Goal: Answer question/provide support

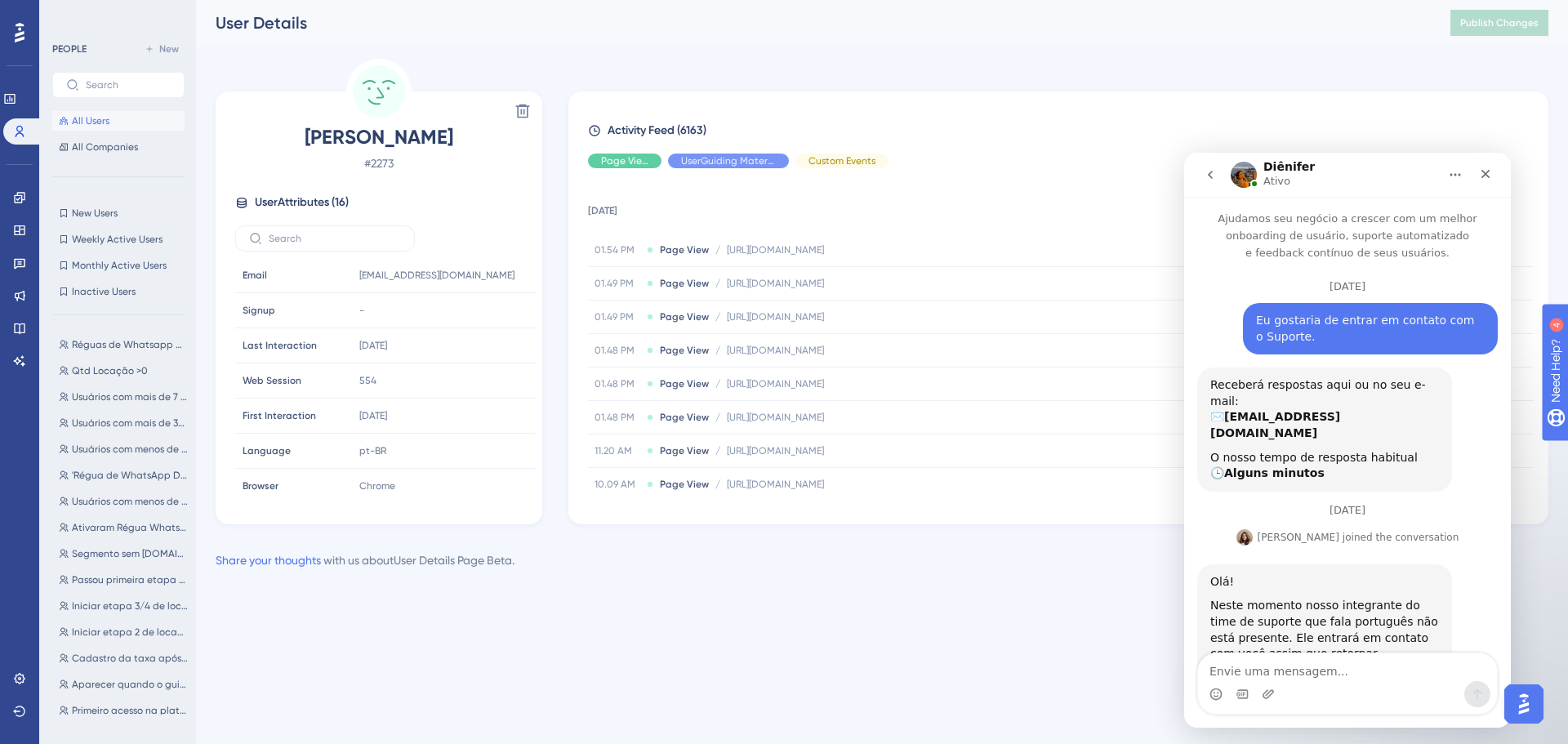
scroll to position [322, 0]
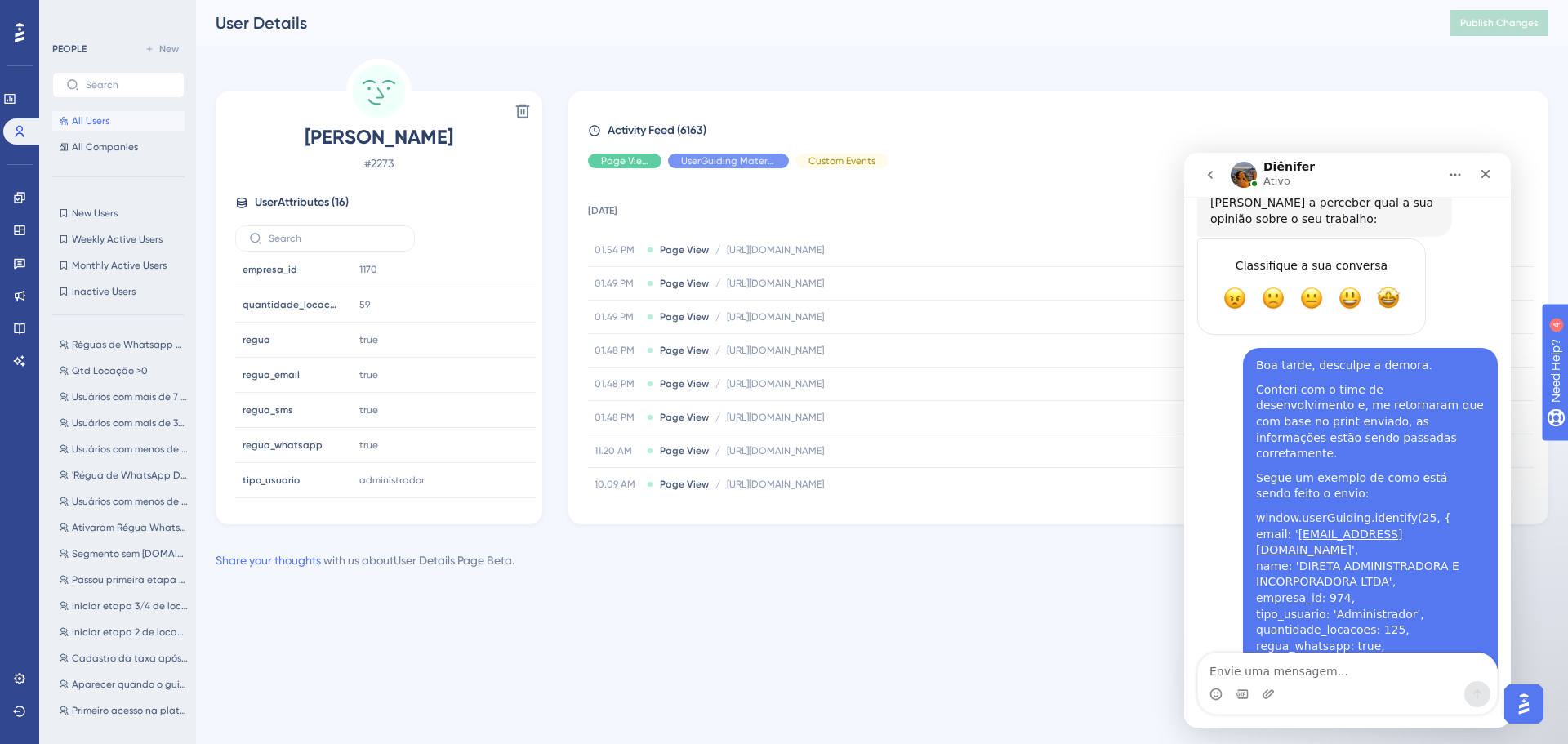
click at [17, 679] on icon at bounding box center [20, 679] width 13 height 13
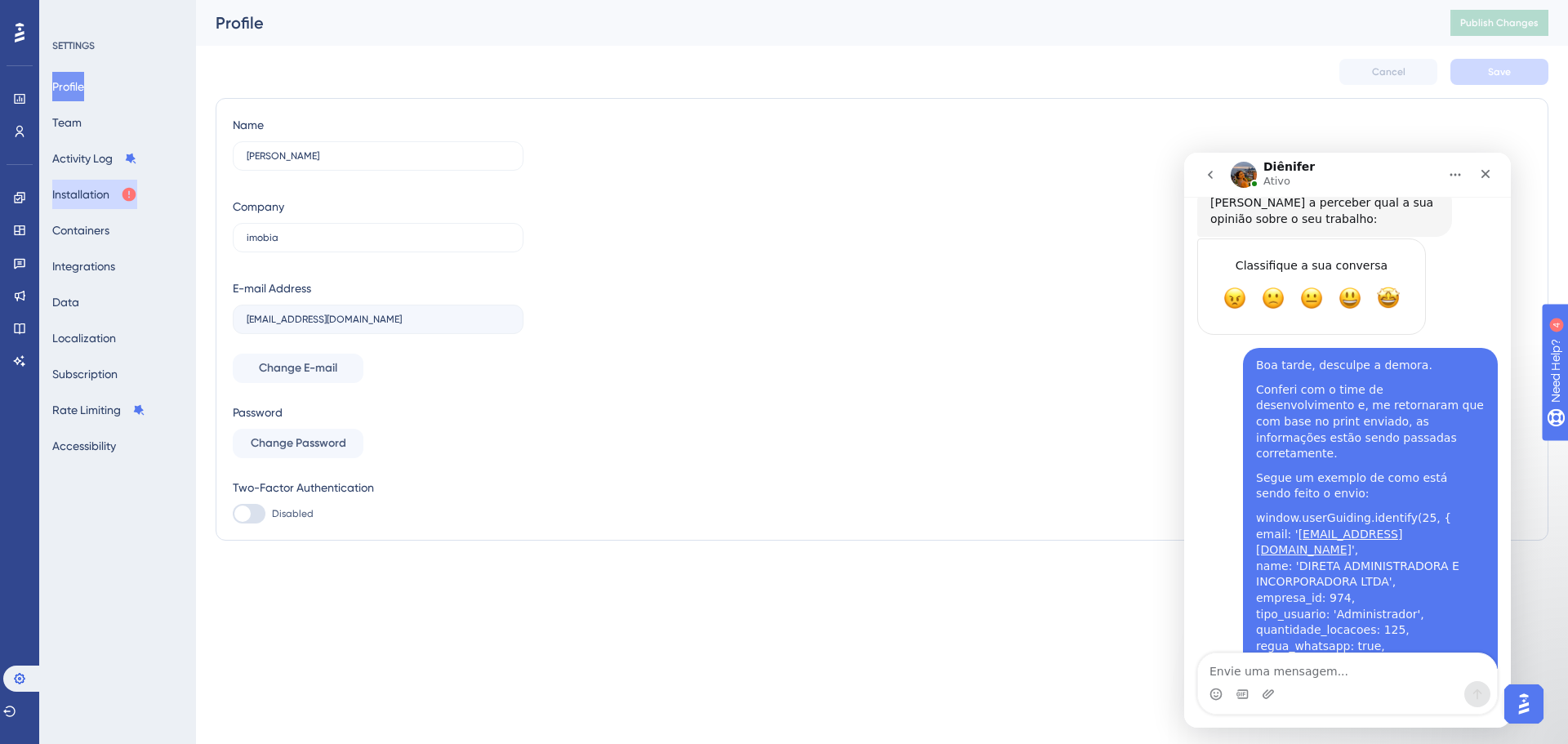
click at [120, 205] on button "Installation" at bounding box center [94, 194] width 84 height 29
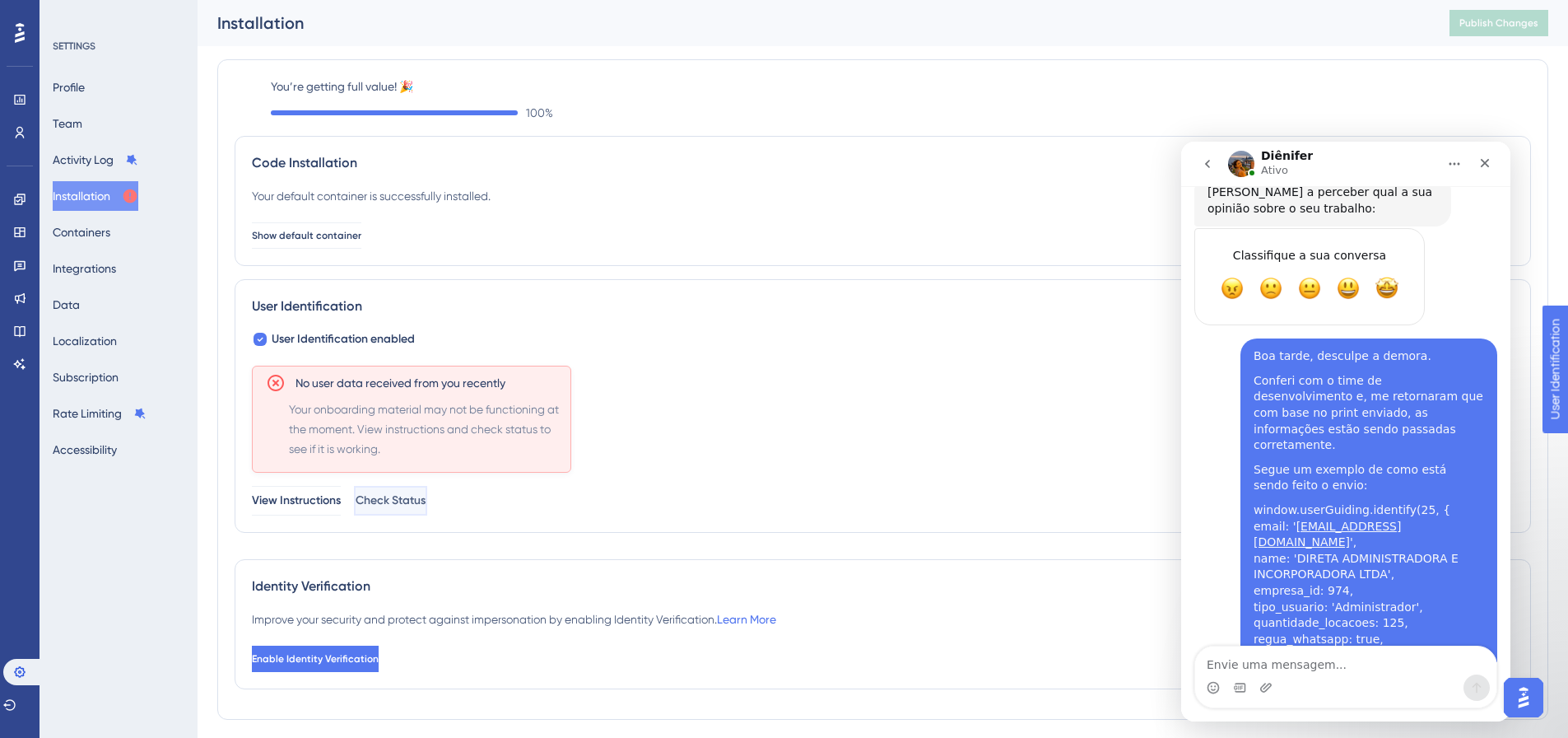
click at [424, 499] on button "Check Status" at bounding box center [390, 501] width 74 height 30
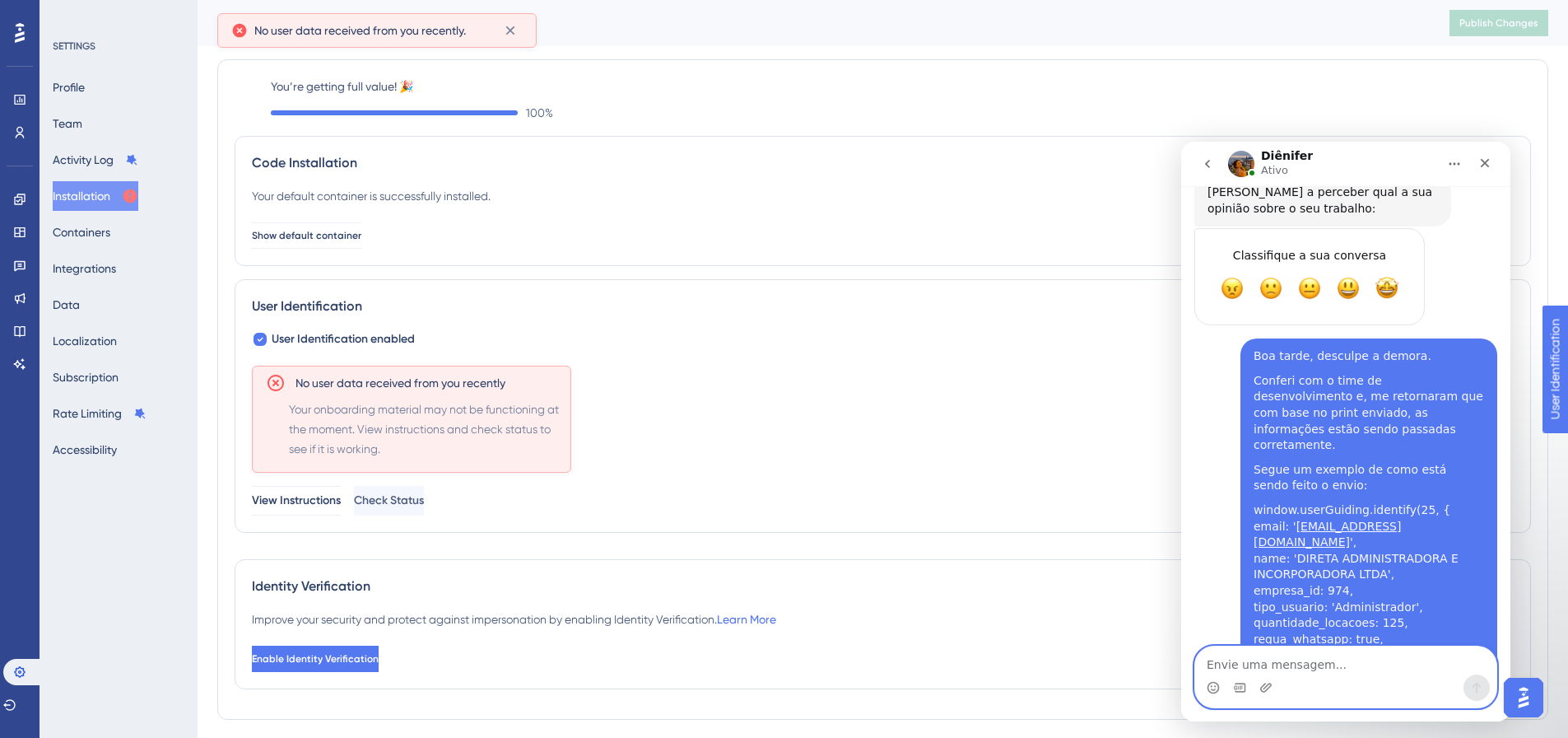
click at [1263, 663] on textarea "Envie uma mensagem..." at bounding box center [1345, 660] width 301 height 28
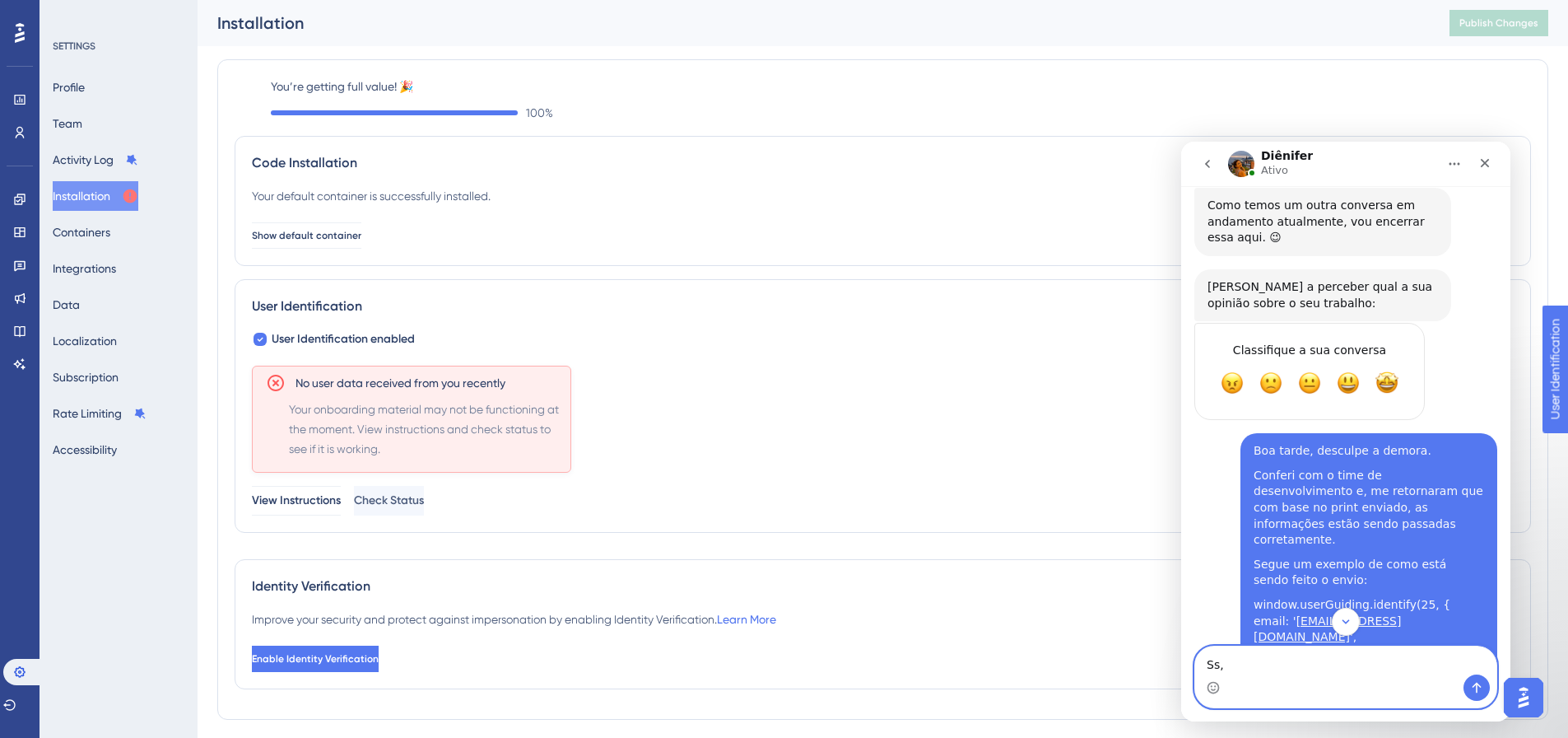
scroll to position [5157, 0]
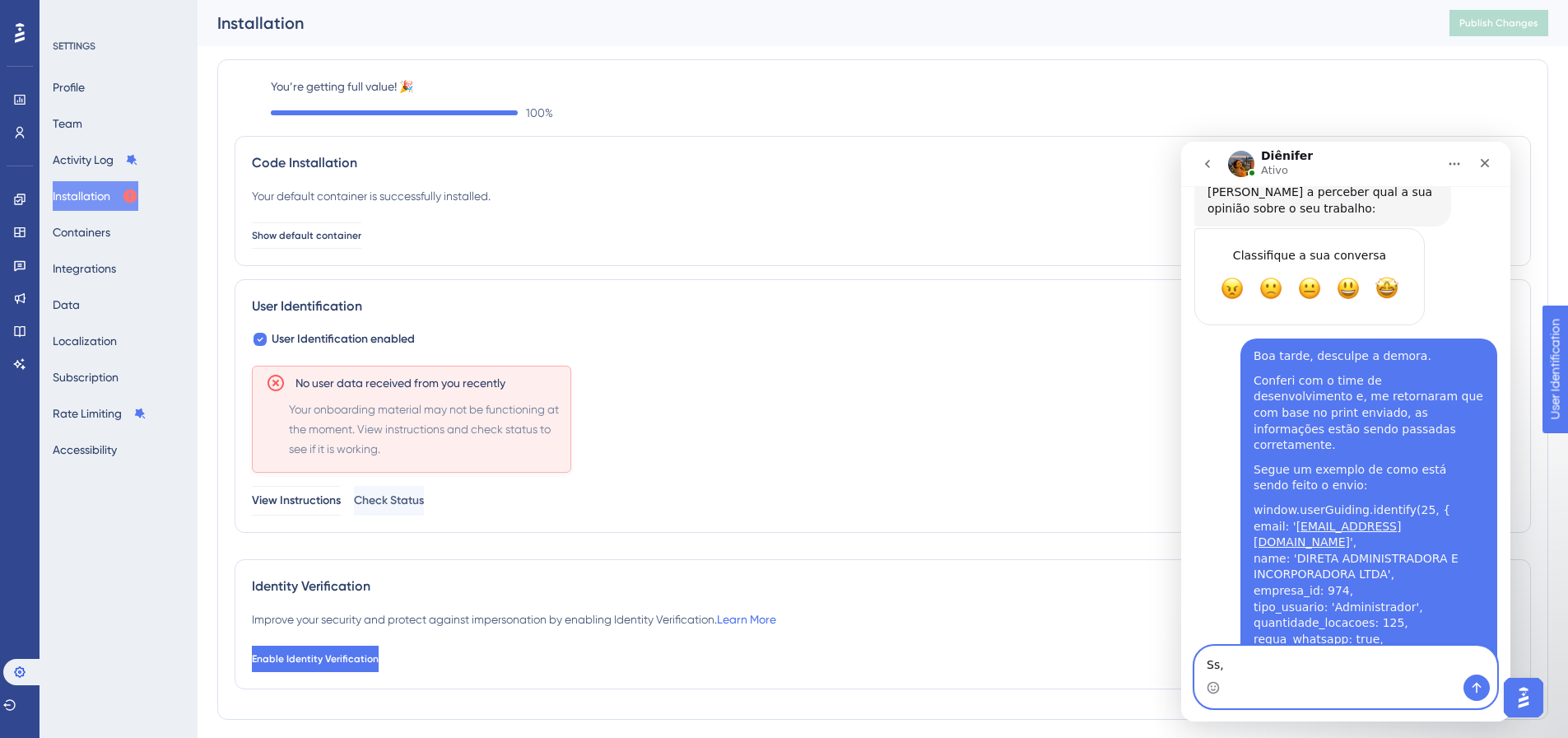
click at [1276, 660] on textarea "Ss," at bounding box center [1345, 660] width 301 height 28
click at [426, 507] on span "Check Status" at bounding box center [390, 501] width 70 height 20
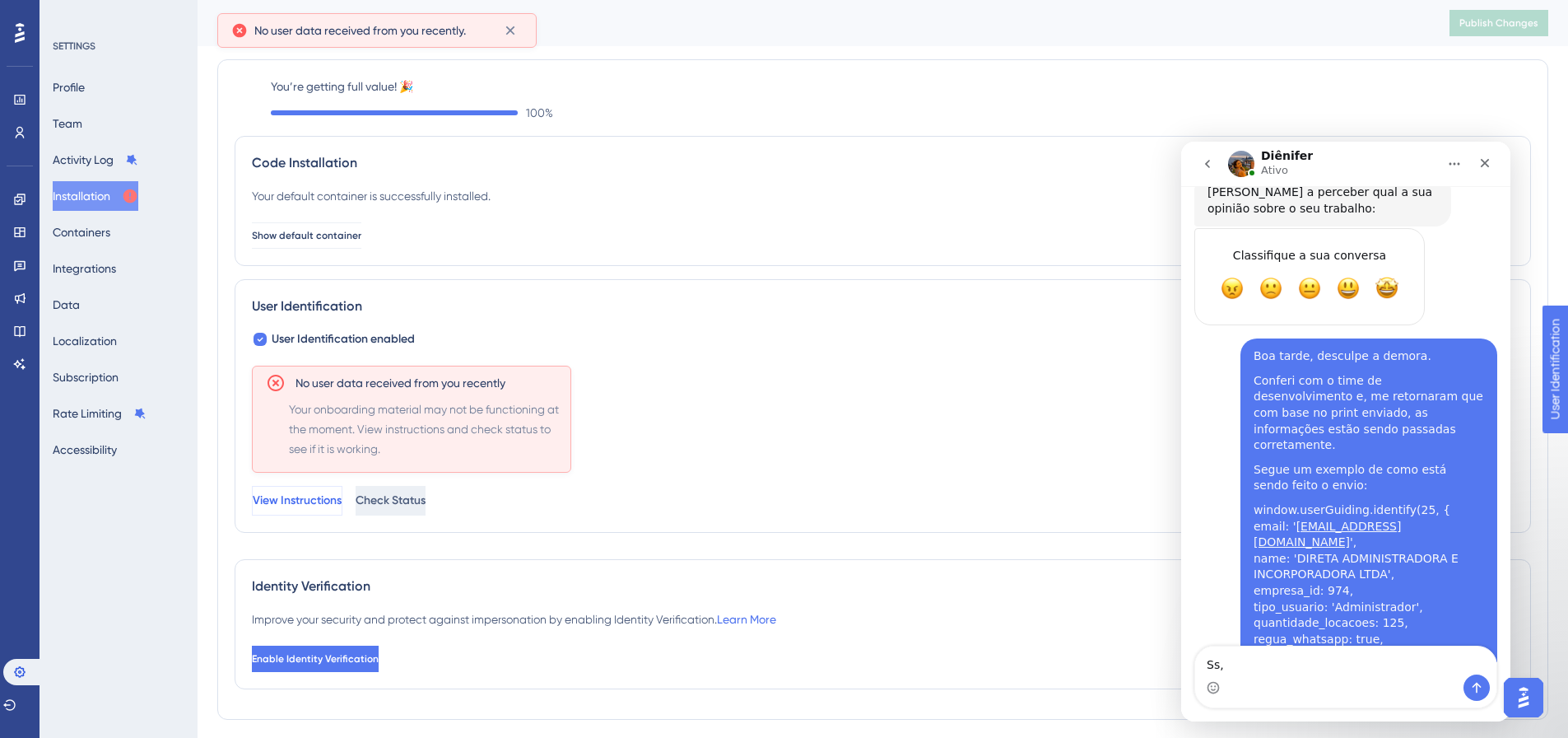
click at [333, 503] on span "View Instructions" at bounding box center [297, 501] width 89 height 20
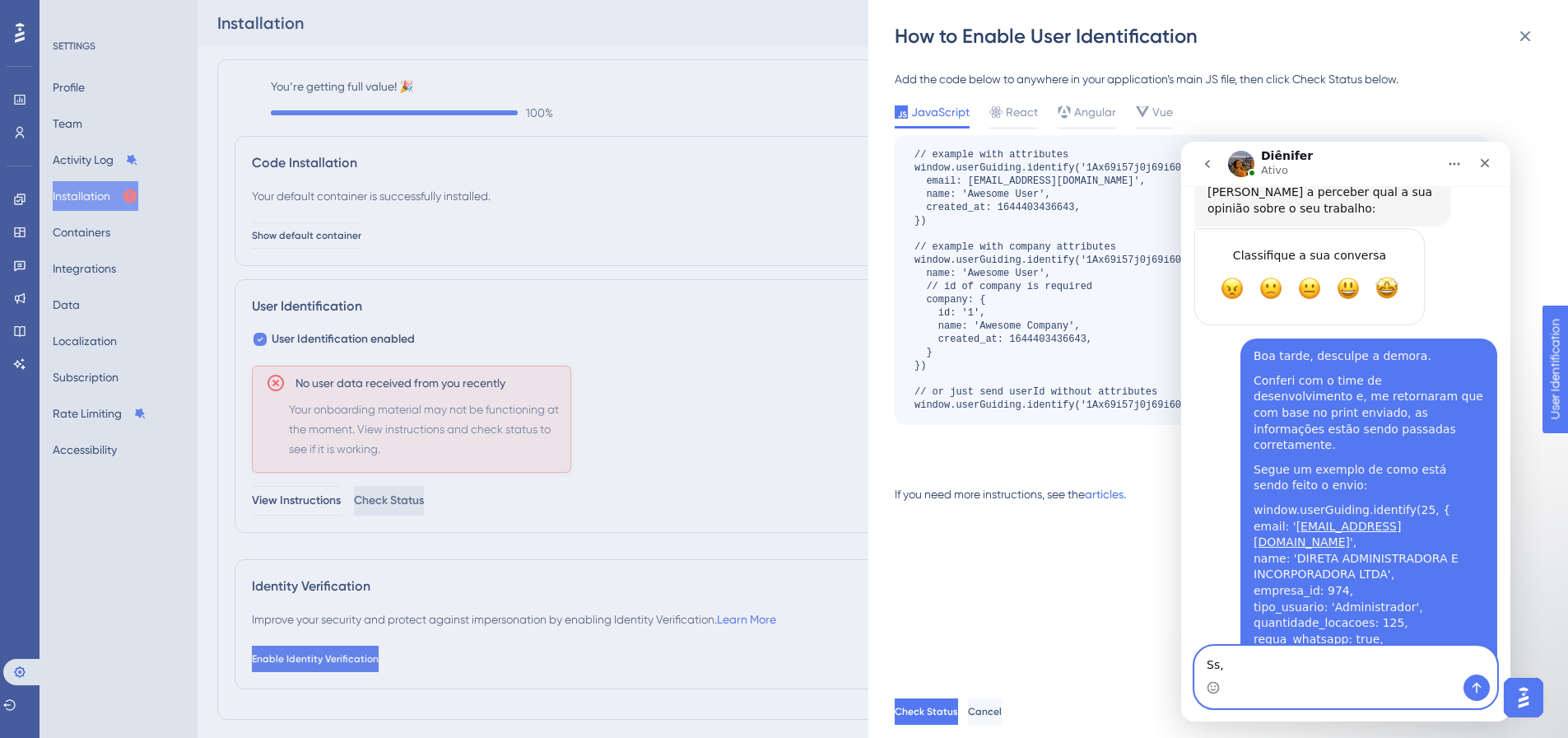
click at [1323, 669] on textarea "Ss," at bounding box center [1345, 660] width 301 height 28
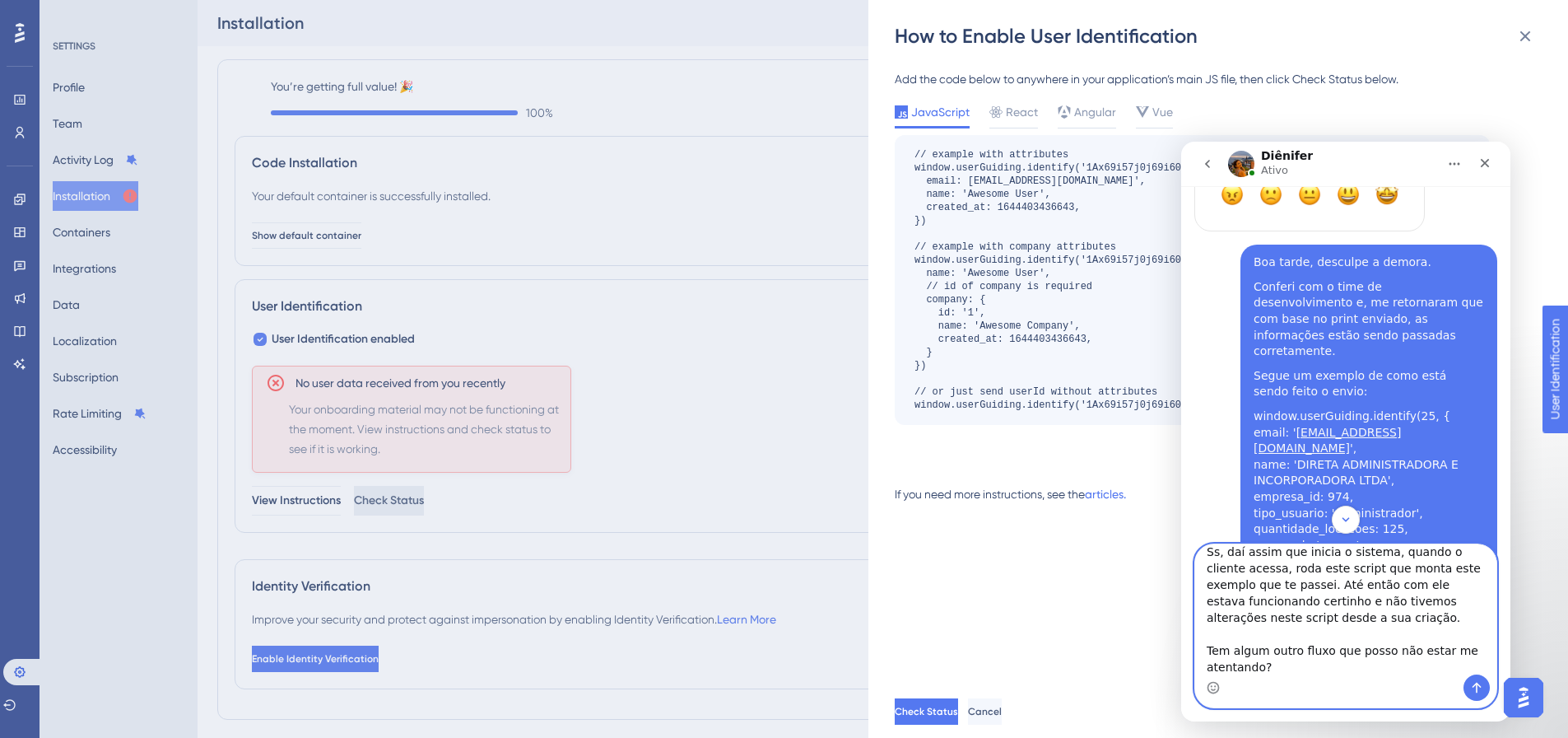
scroll to position [5260, 0]
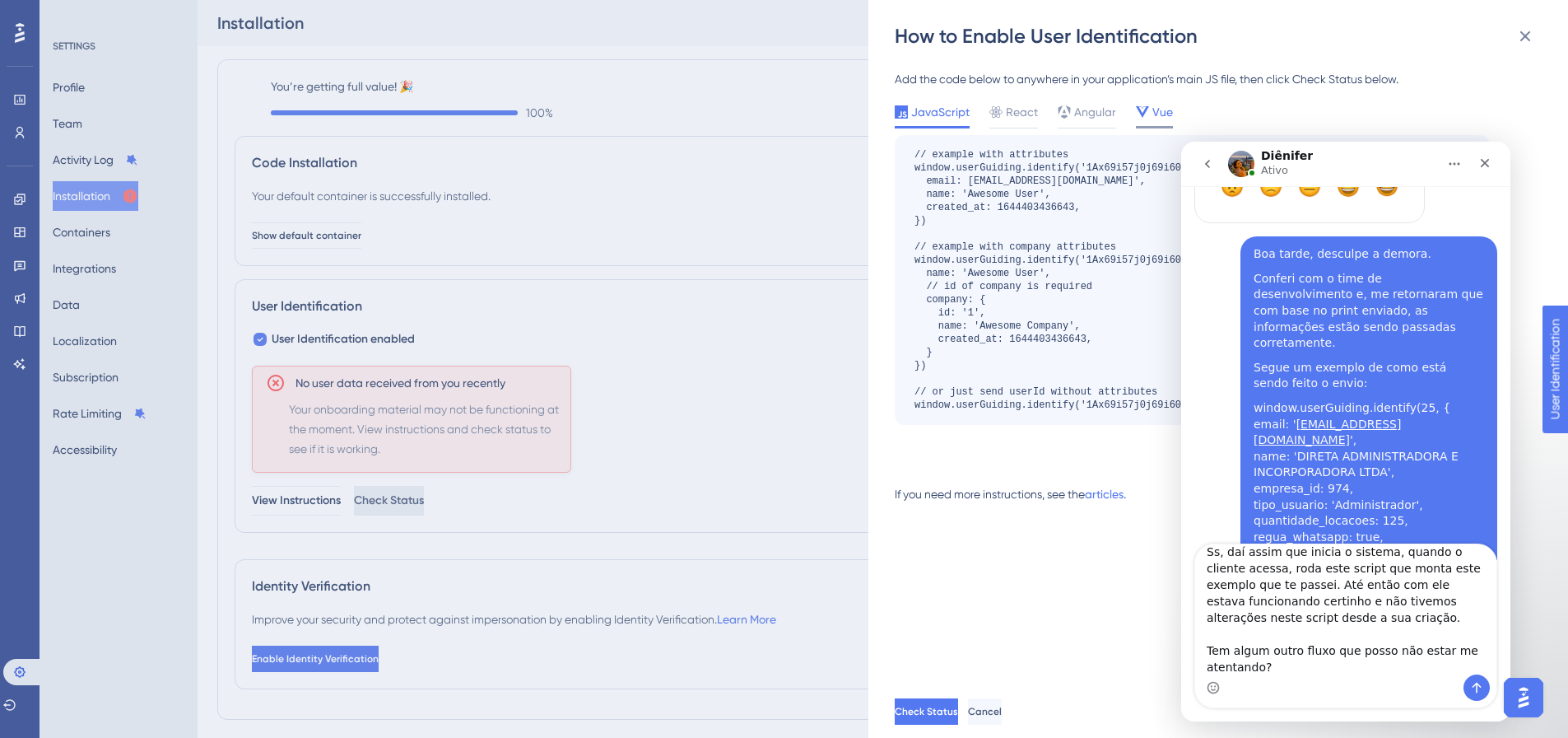
click at [1159, 113] on span "Vue" at bounding box center [1162, 112] width 21 height 20
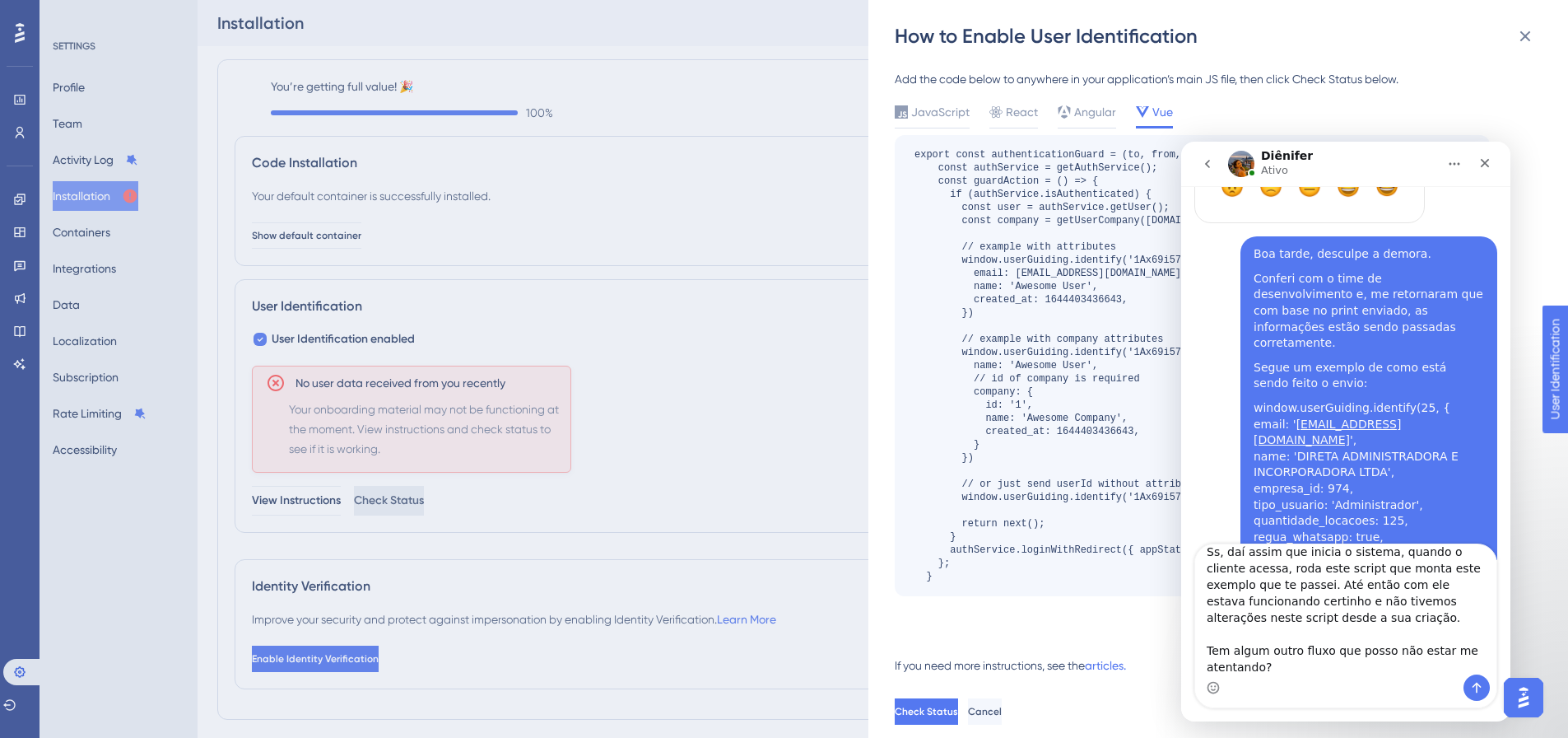
click at [1394, 124] on div "JavaScript React Angular Vue" at bounding box center [1192, 116] width 595 height 27
click at [1328, 667] on textarea "Ss, daí assim que inicia o sistema, quando o cliente acessa, roda este script q…" at bounding box center [1345, 610] width 301 height 130
click at [1362, 656] on textarea "Ss, daí assim que inicia o sistema, quando o cliente acessa, roda este script q…" at bounding box center [1345, 610] width 301 height 130
click at [1456, 652] on textarea "Ss, daí assim que inicia o sistema, quando o cliente acessa, roda este script q…" at bounding box center [1345, 610] width 301 height 130
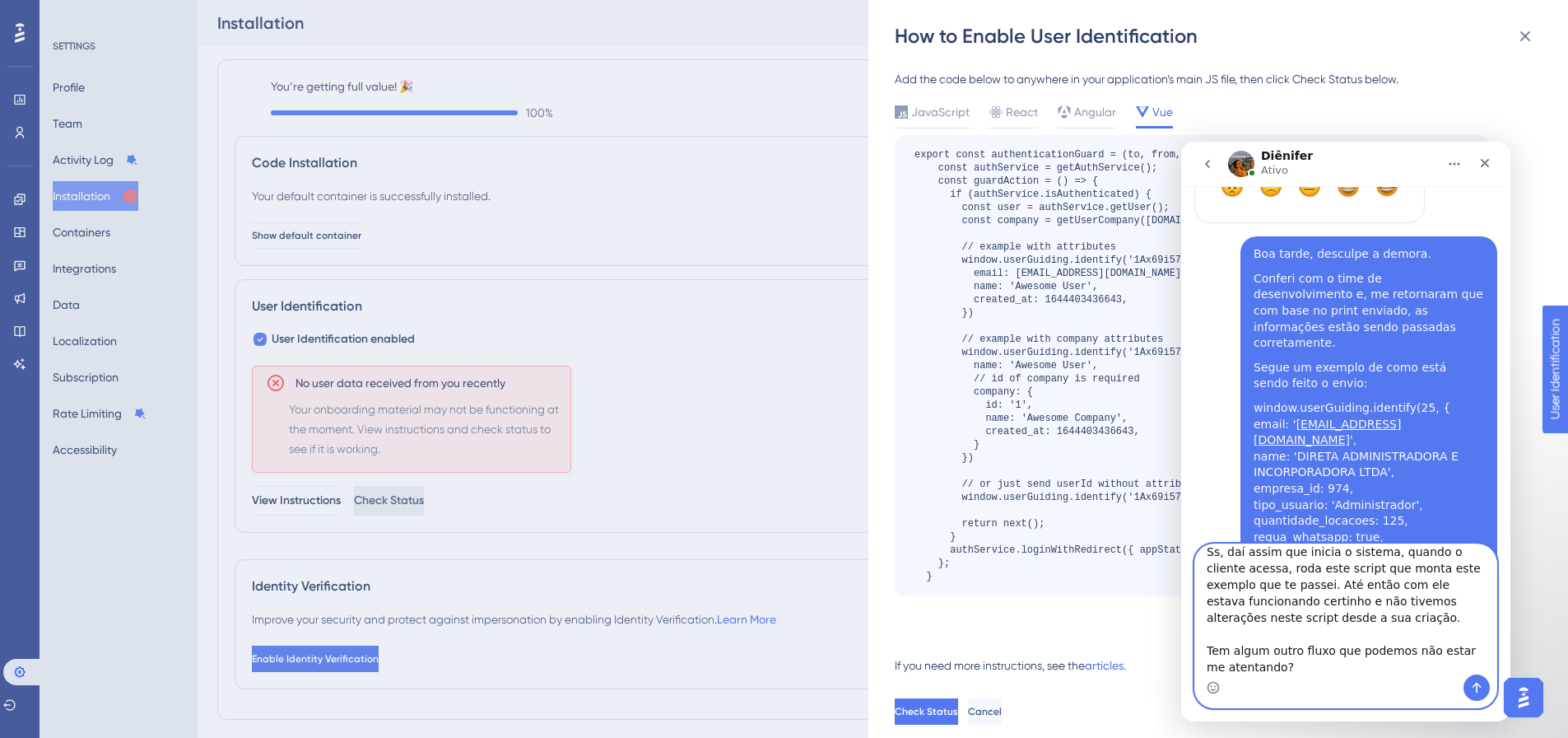
click at [1456, 652] on textarea "Ss, daí assim que inicia o sistema, quando o cliente acessa, roda este script q…" at bounding box center [1345, 610] width 301 height 130
type textarea "Ss, daí assim que inicia o sistema, quando o cliente acessa, roda este script q…"
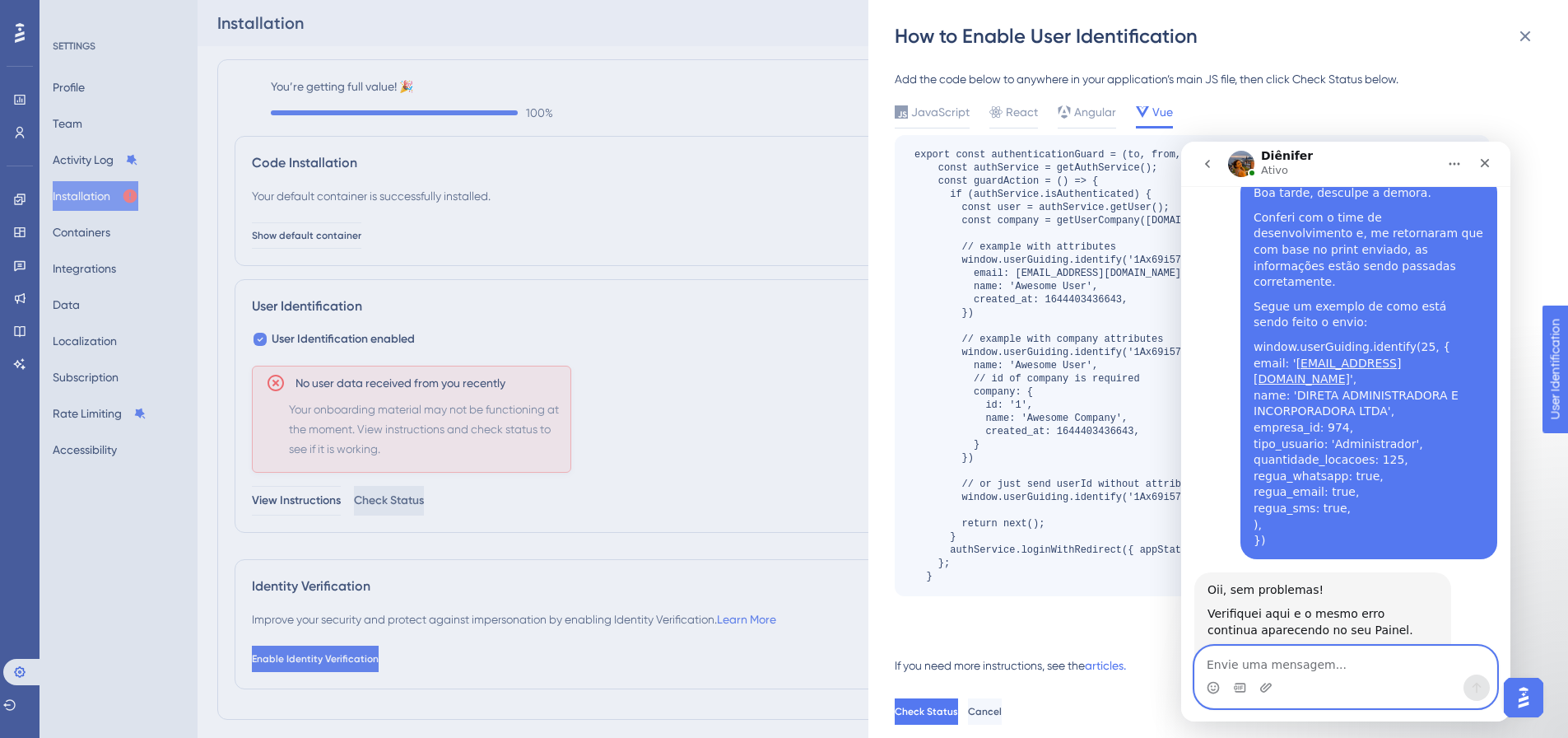
scroll to position [5328, 0]
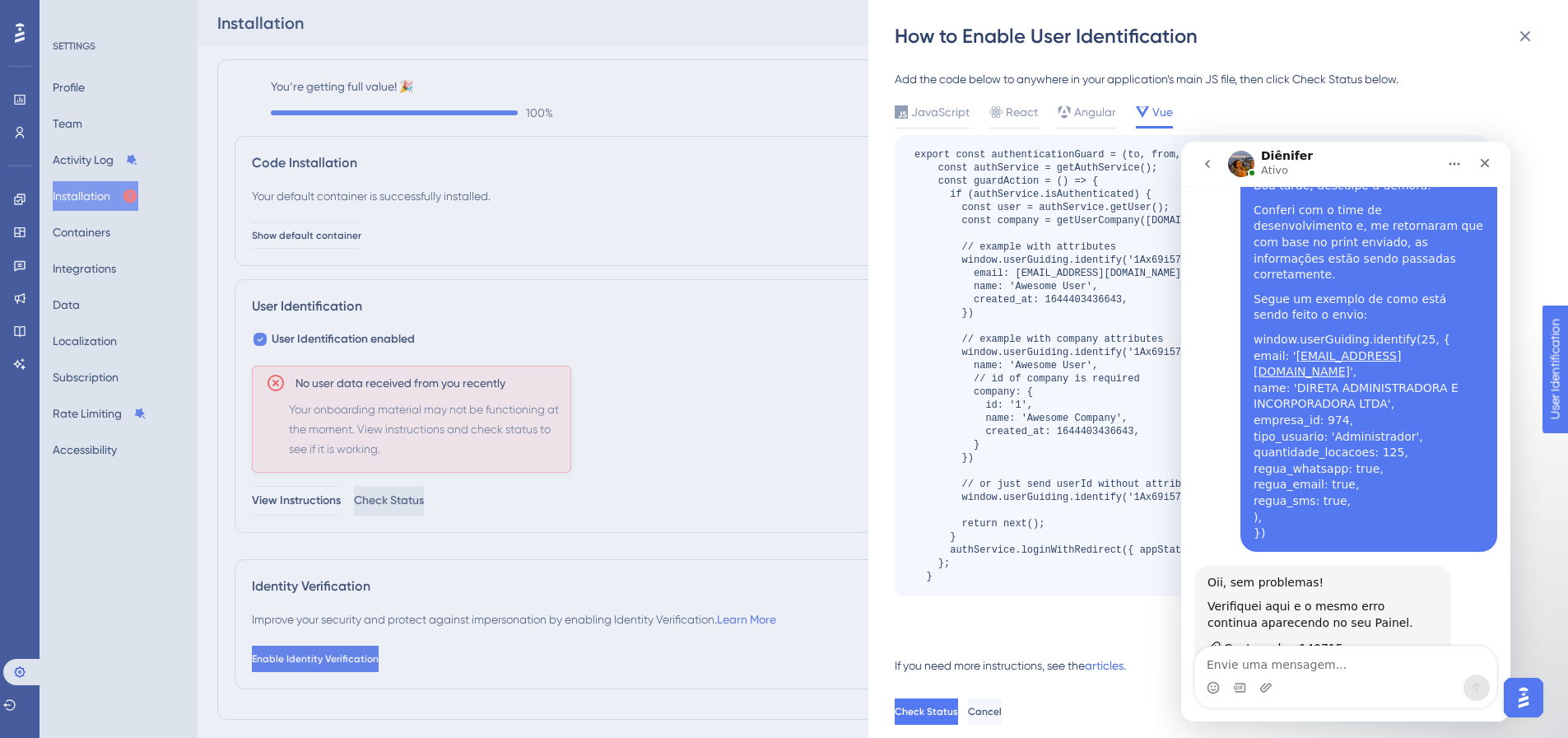
drag, startPoint x: 956, startPoint y: 599, endPoint x: 961, endPoint y: 606, distance: 8.6
click at [955, 599] on div "JavaScript React Angular Vue Copy Copy the Code E-mail to Developer" at bounding box center [1192, 369] width 595 height 533
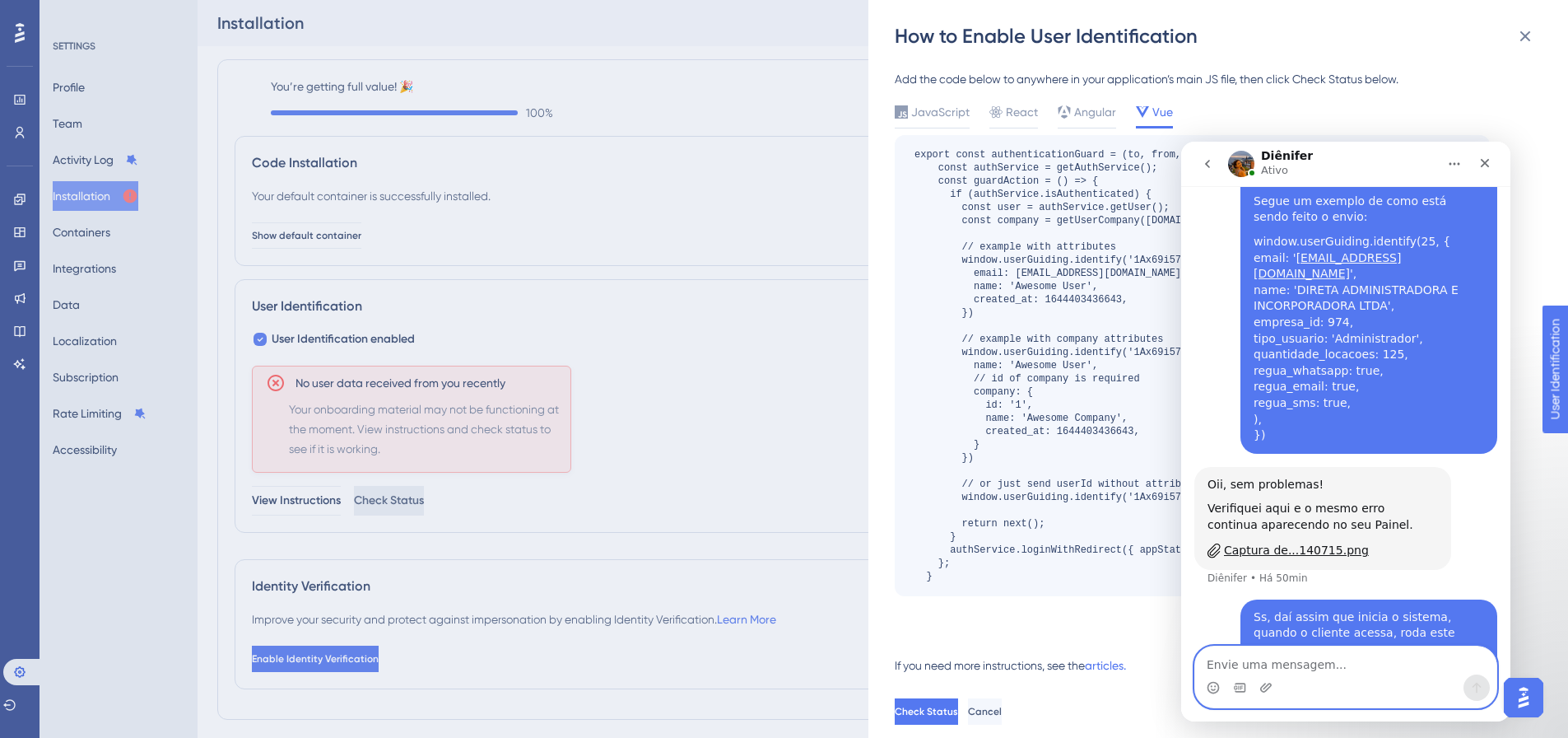
click at [1322, 657] on textarea "Envie uma mensagem..." at bounding box center [1345, 660] width 301 height 28
click at [1308, 657] on textarea "Envie uma mensagem..." at bounding box center [1345, 660] width 301 height 28
click at [593, 324] on div "How to Enable User Identification Add the code below to anywhere in your applic…" at bounding box center [784, 369] width 1568 height 738
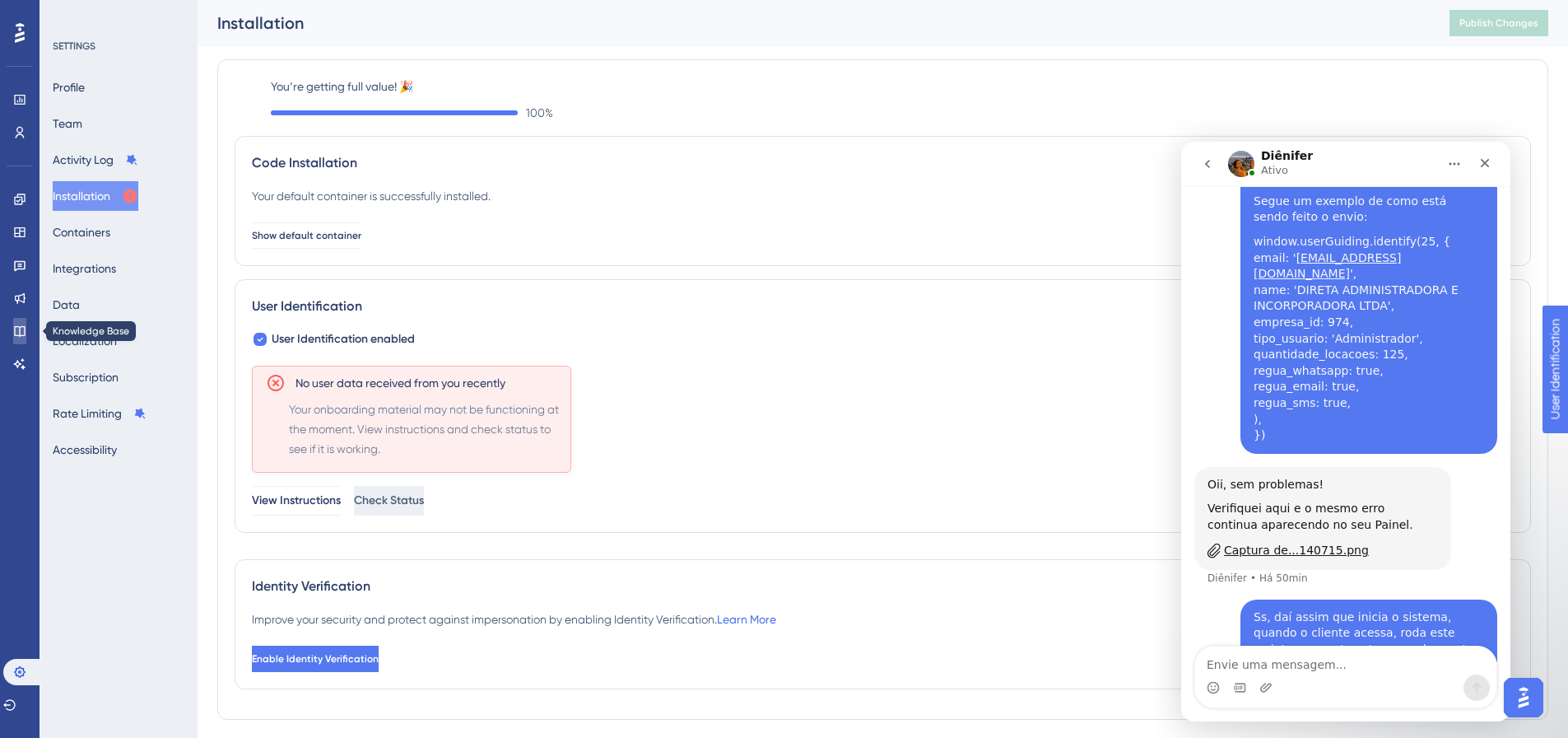
click at [21, 332] on icon at bounding box center [20, 331] width 13 height 13
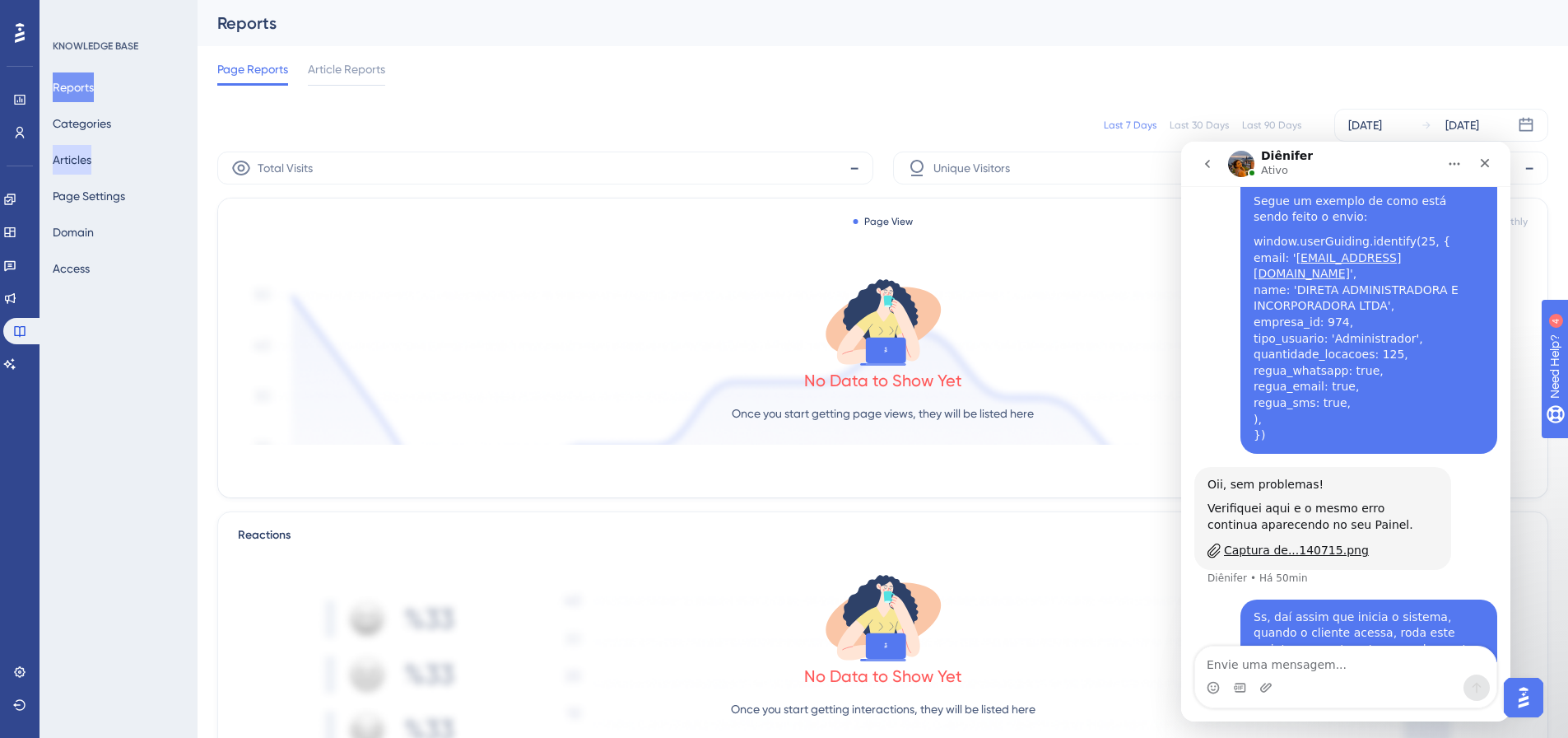
click at [90, 165] on button "Articles" at bounding box center [72, 159] width 38 height 30
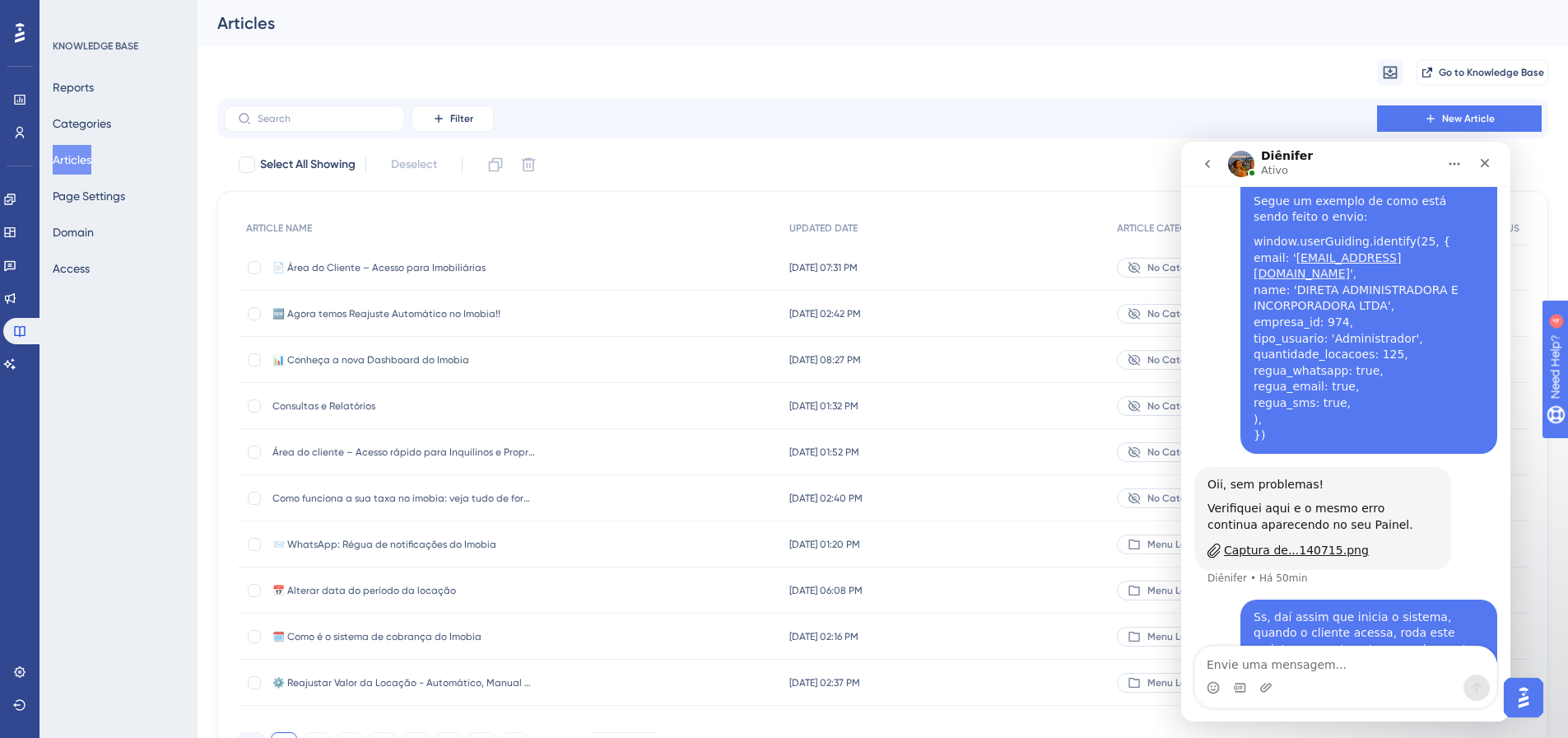
click at [362, 265] on span "📄 Área do Cliente – Acesso para Imobiliárias" at bounding box center [404, 268] width 263 height 13
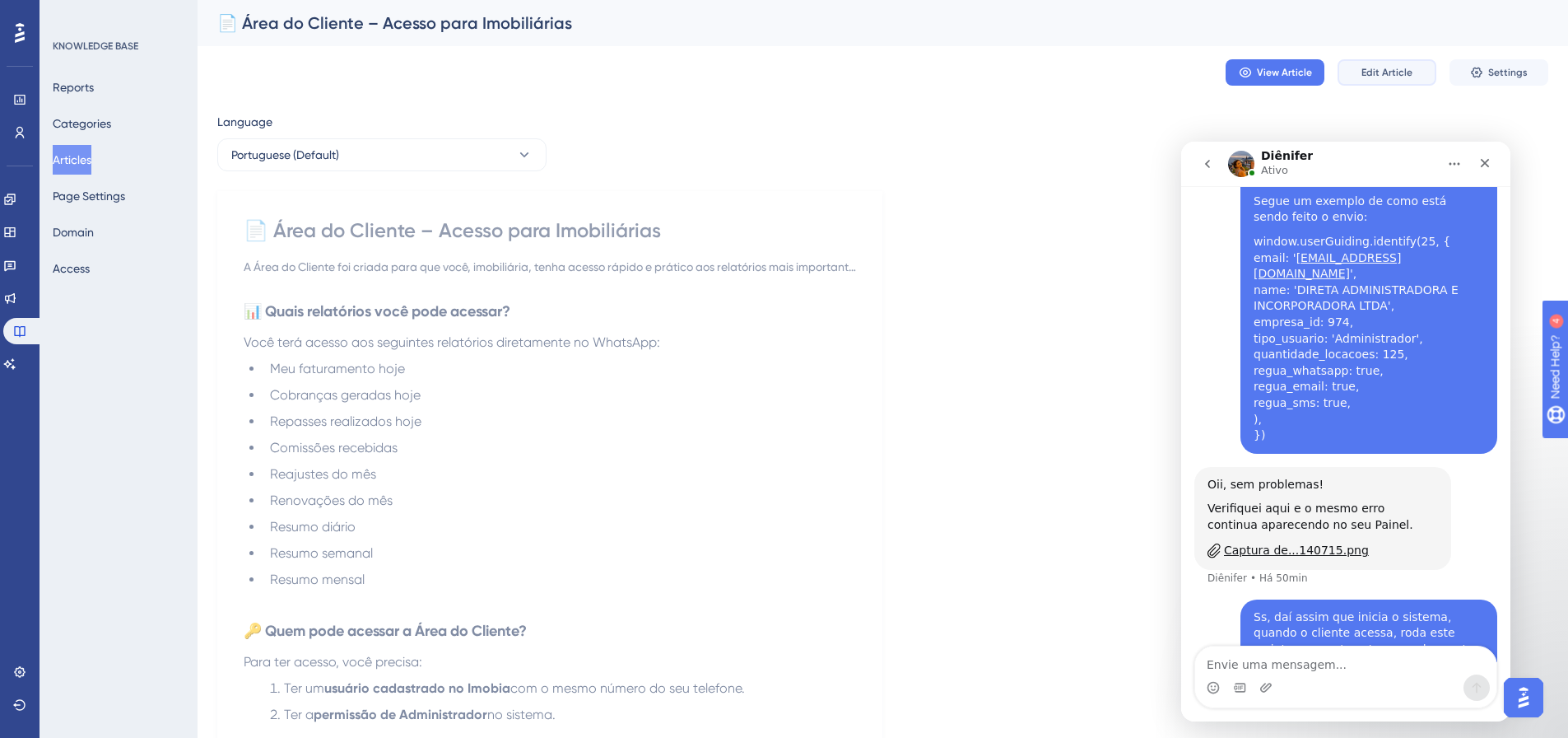
click at [1368, 78] on span "Edit Article" at bounding box center [1386, 73] width 51 height 13
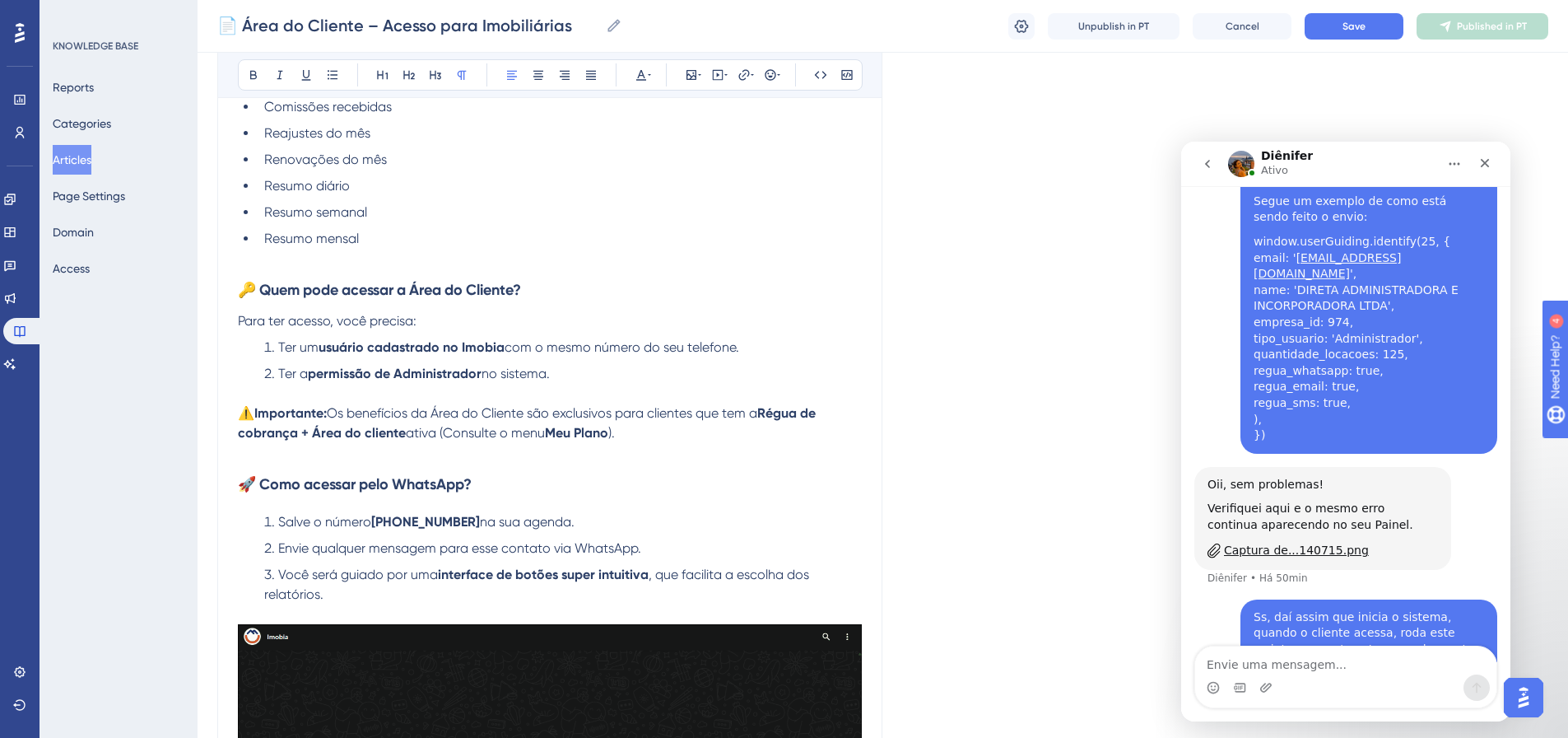
click at [566, 316] on p "Para ter acesso, você precisa:" at bounding box center [550, 321] width 624 height 20
click at [1367, 33] on button "Save" at bounding box center [1354, 27] width 99 height 27
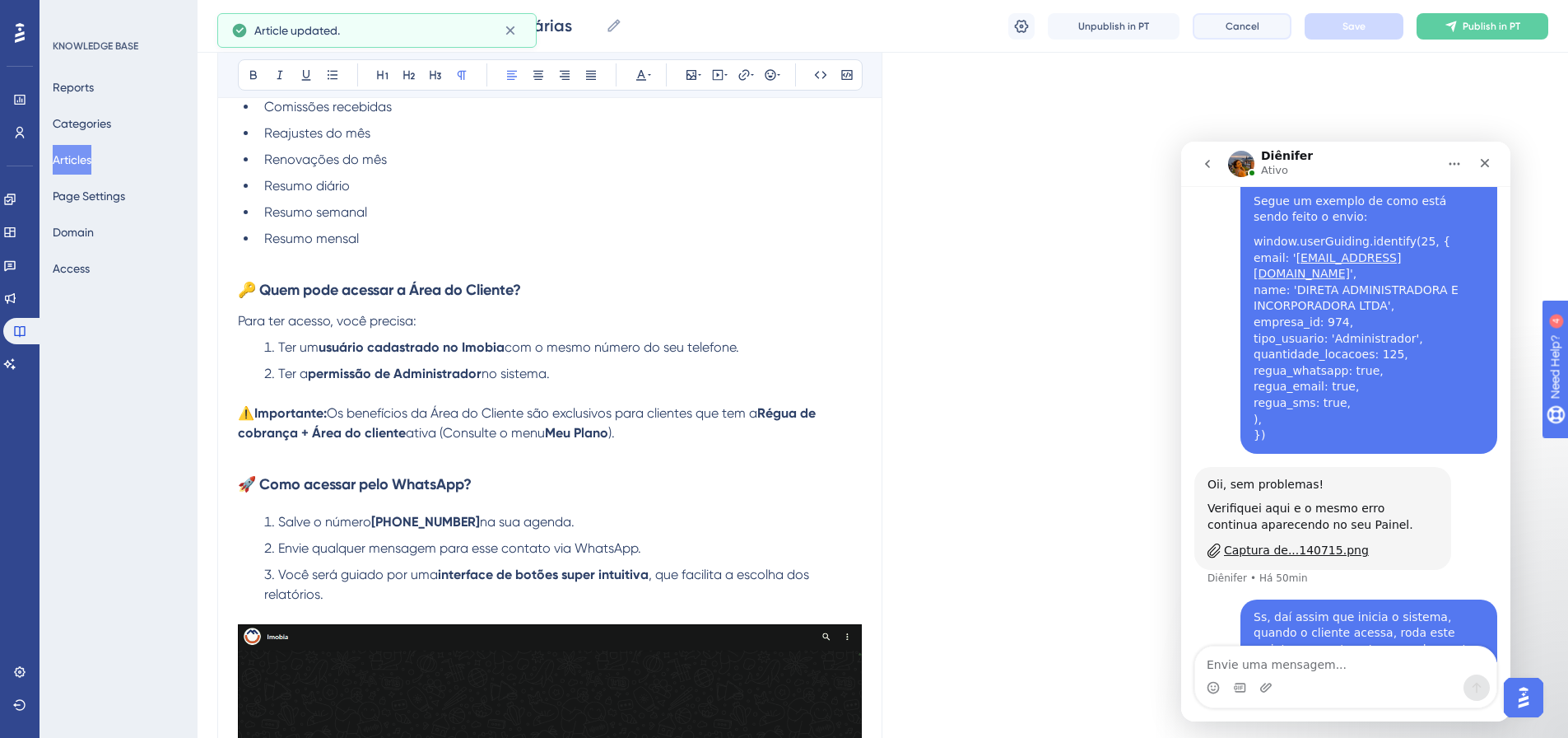
click at [1253, 21] on span "Cancel" at bounding box center [1242, 27] width 33 height 13
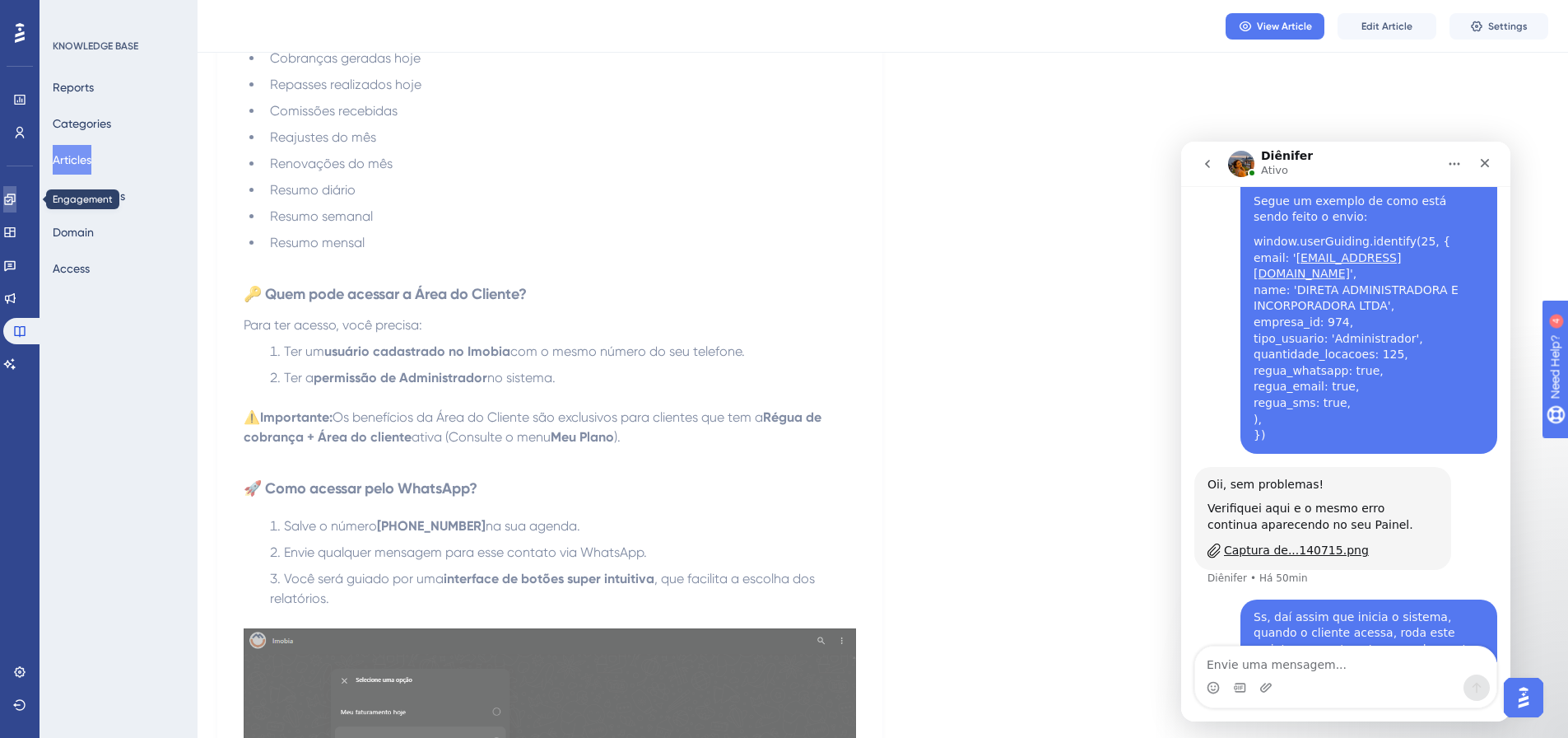
click at [16, 207] on link at bounding box center [10, 199] width 13 height 27
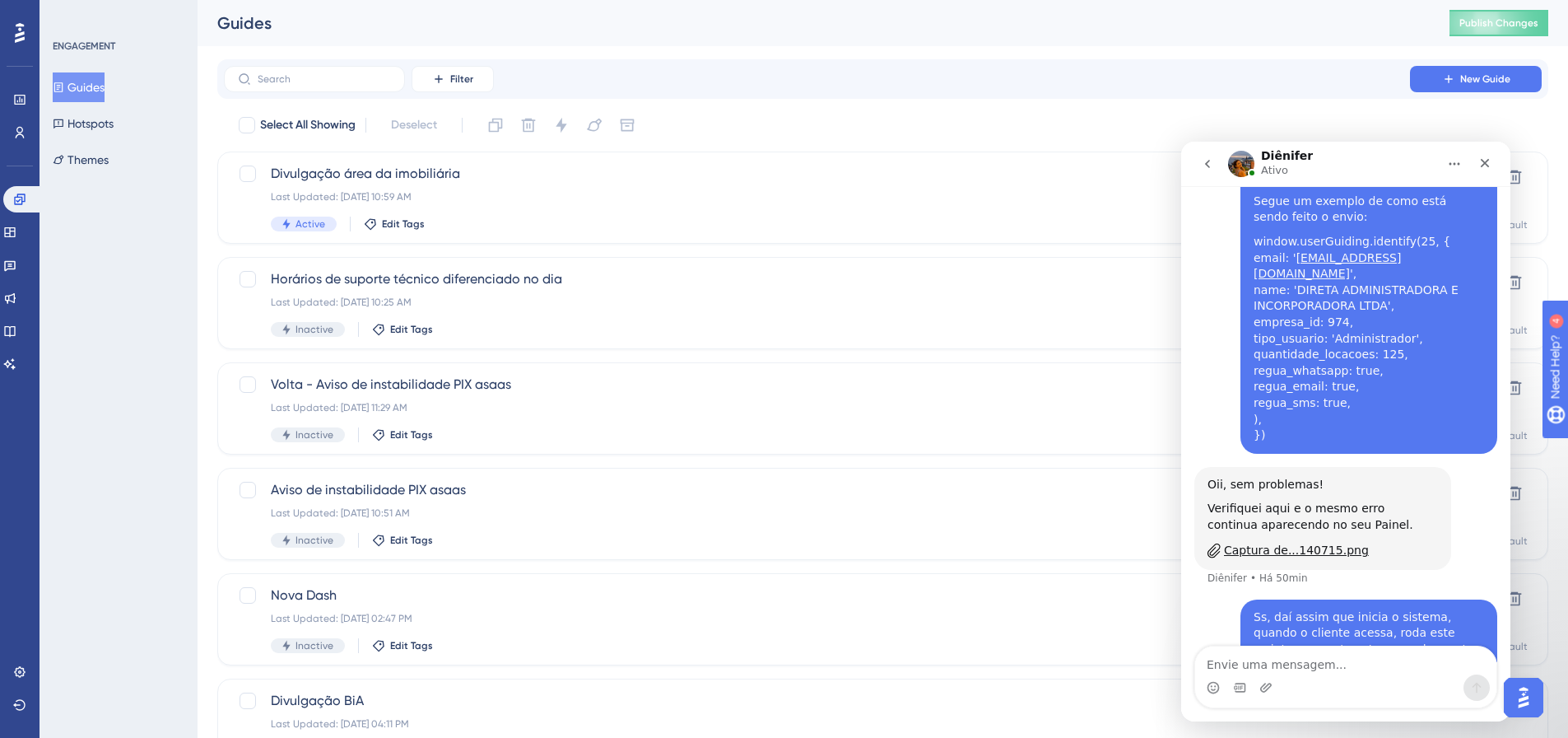
click at [11, 247] on div "Engagement Widgets Feedback Product Updates Knowledge Base AI Assistant" at bounding box center [19, 281] width 33 height 191
click at [24, 247] on div "Engagement Widgets Feedback Product Updates Knowledge Base AI Assistant" at bounding box center [19, 281] width 33 height 191
click at [16, 268] on link at bounding box center [10, 265] width 13 height 27
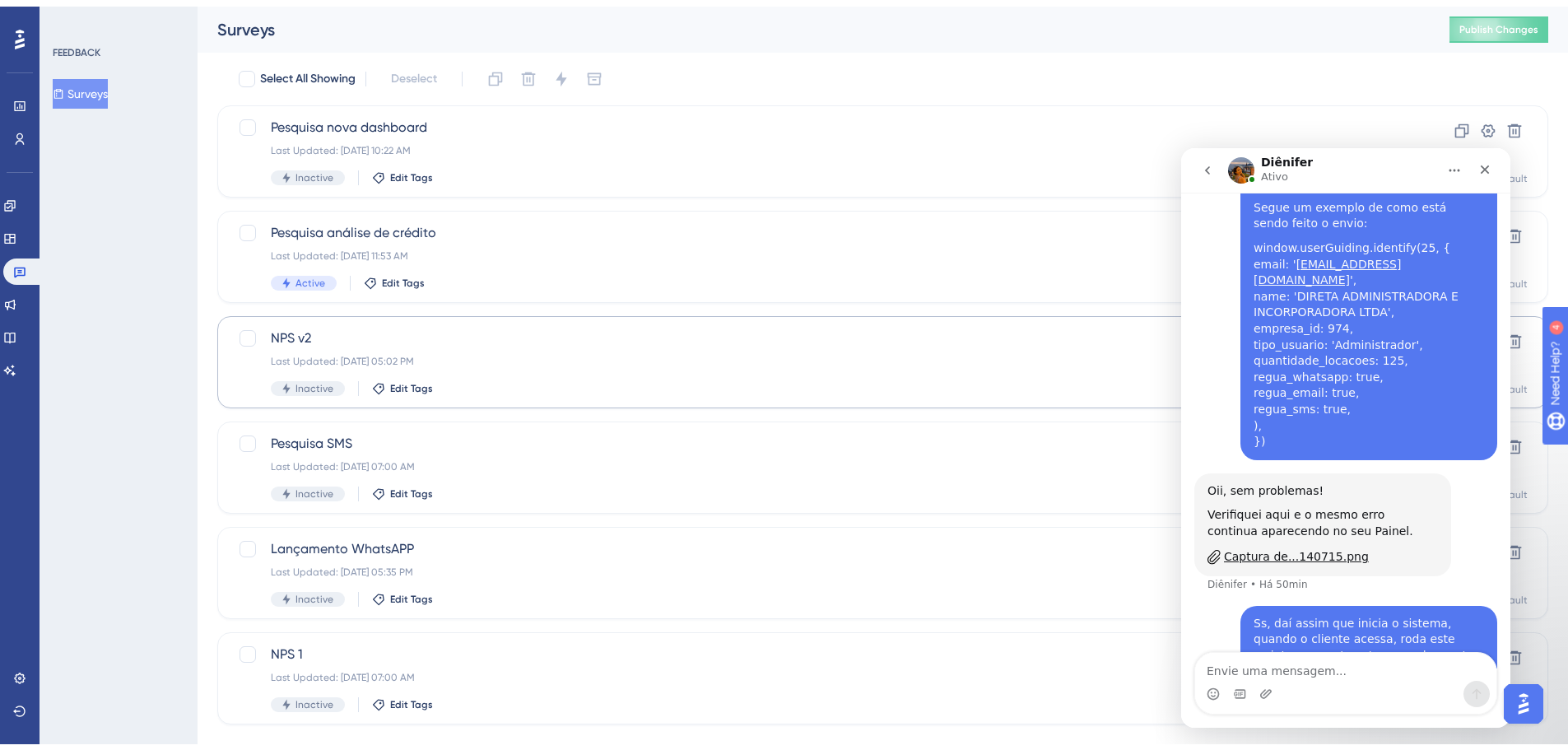
scroll to position [74, 0]
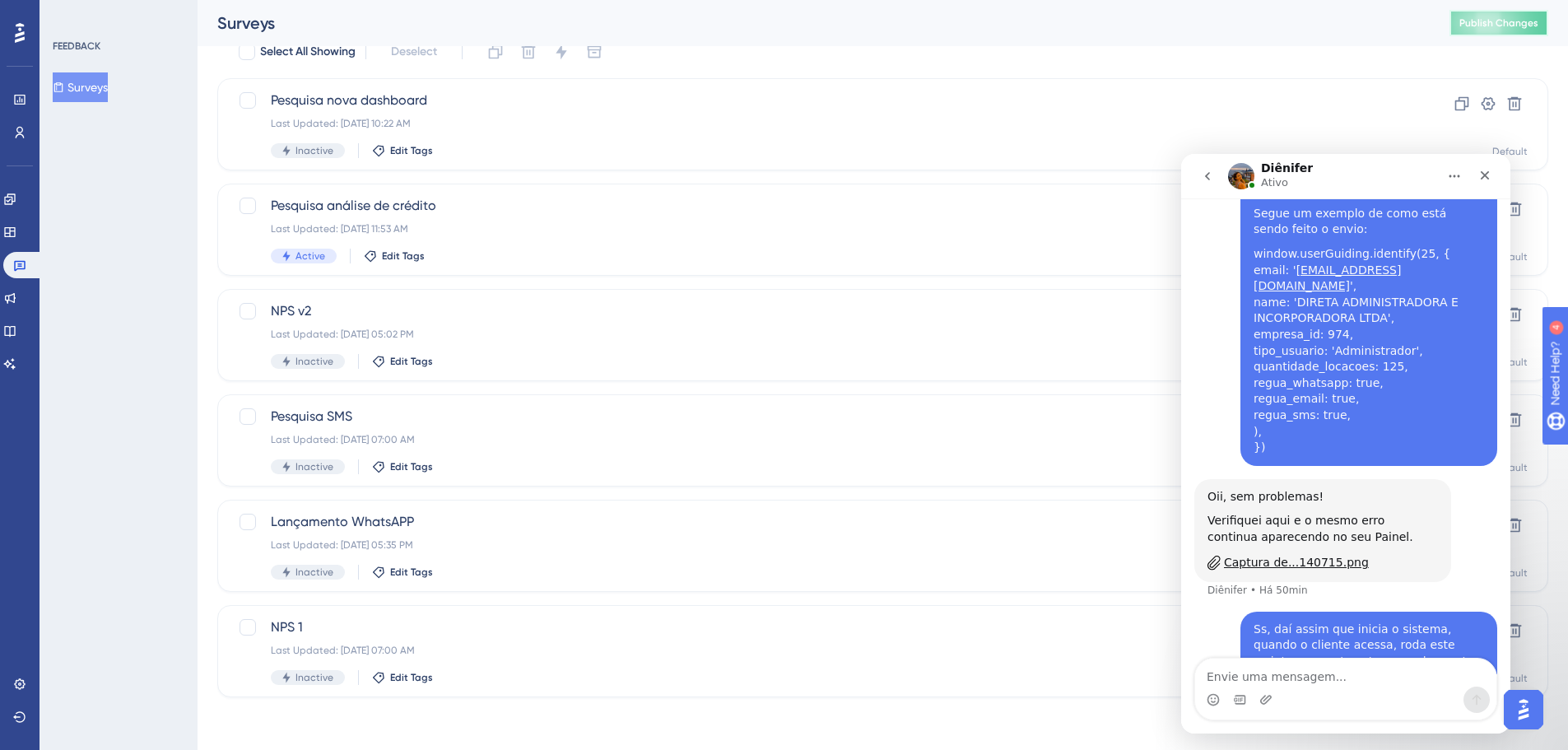
click at [1484, 26] on span "Publish Changes" at bounding box center [1498, 23] width 79 height 13
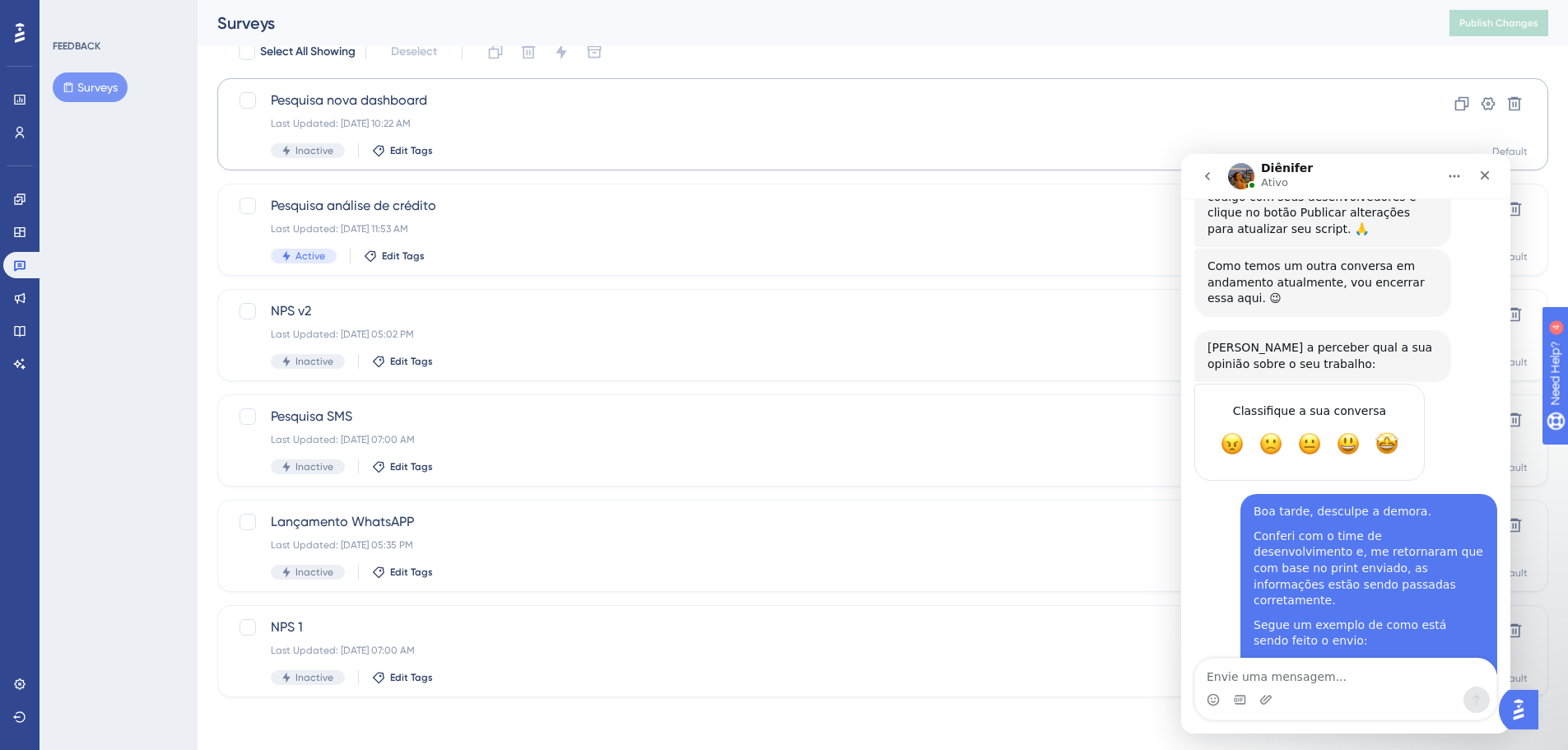
scroll to position [5407, 0]
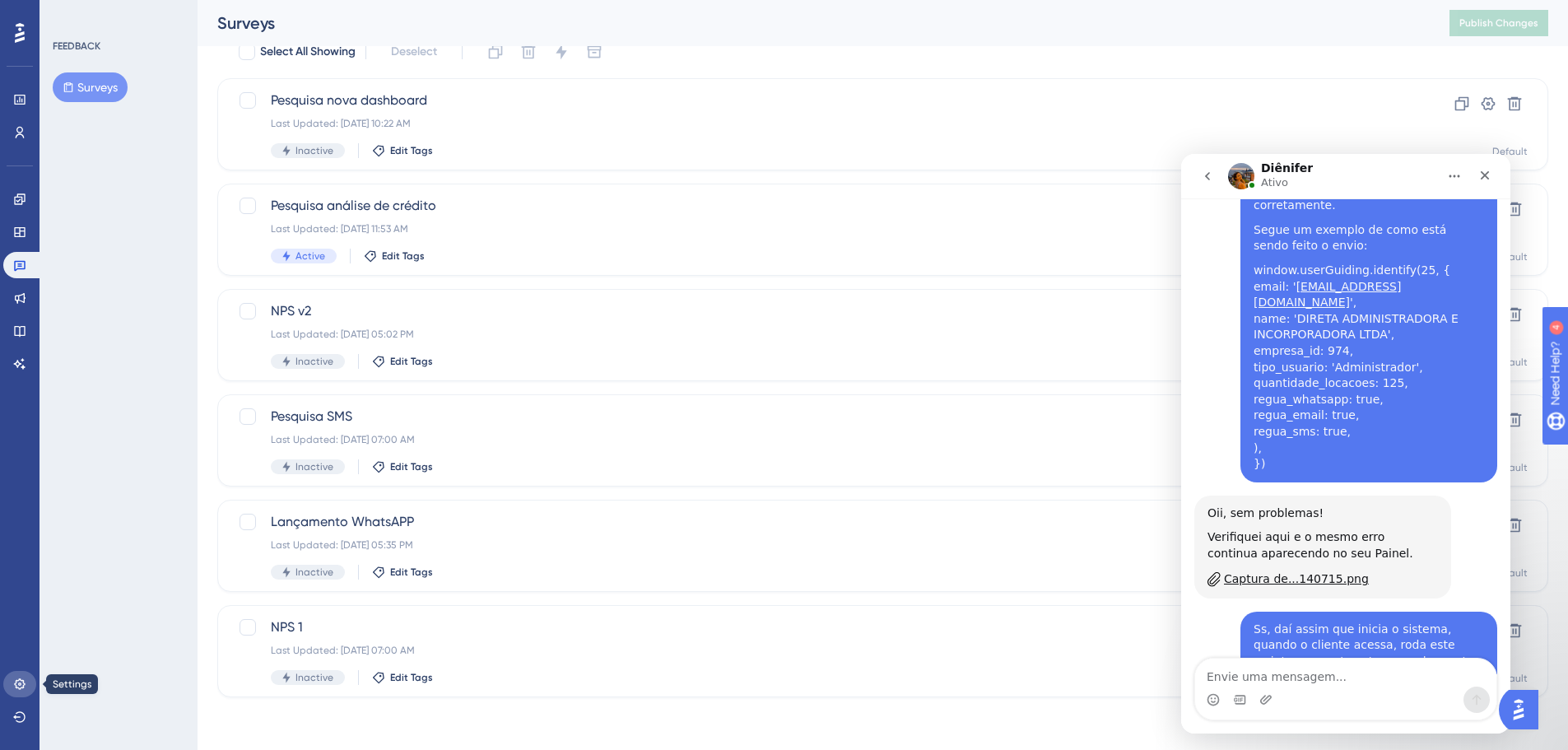
click at [16, 674] on link at bounding box center [19, 684] width 33 height 27
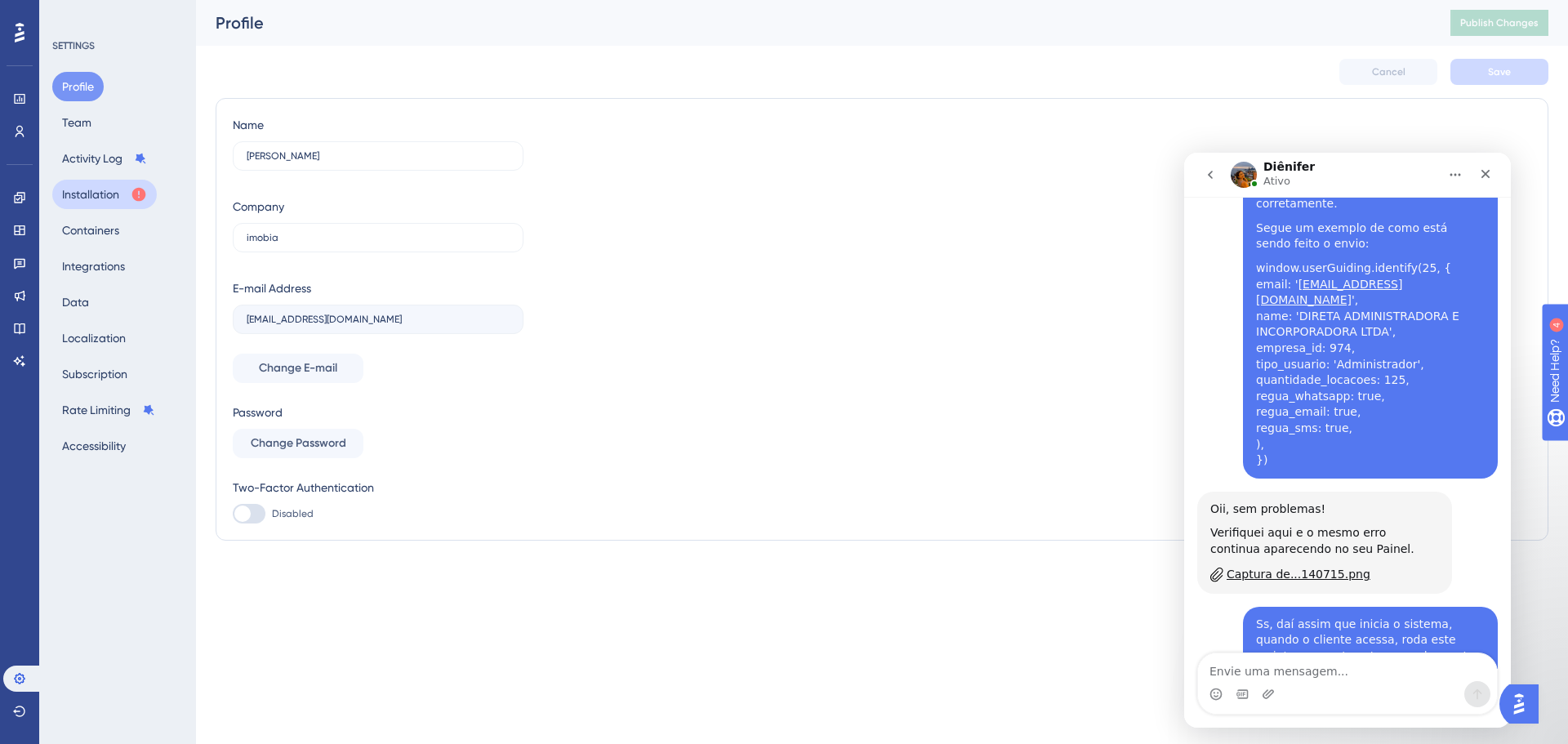
click at [114, 190] on button "Installation" at bounding box center [104, 194] width 104 height 29
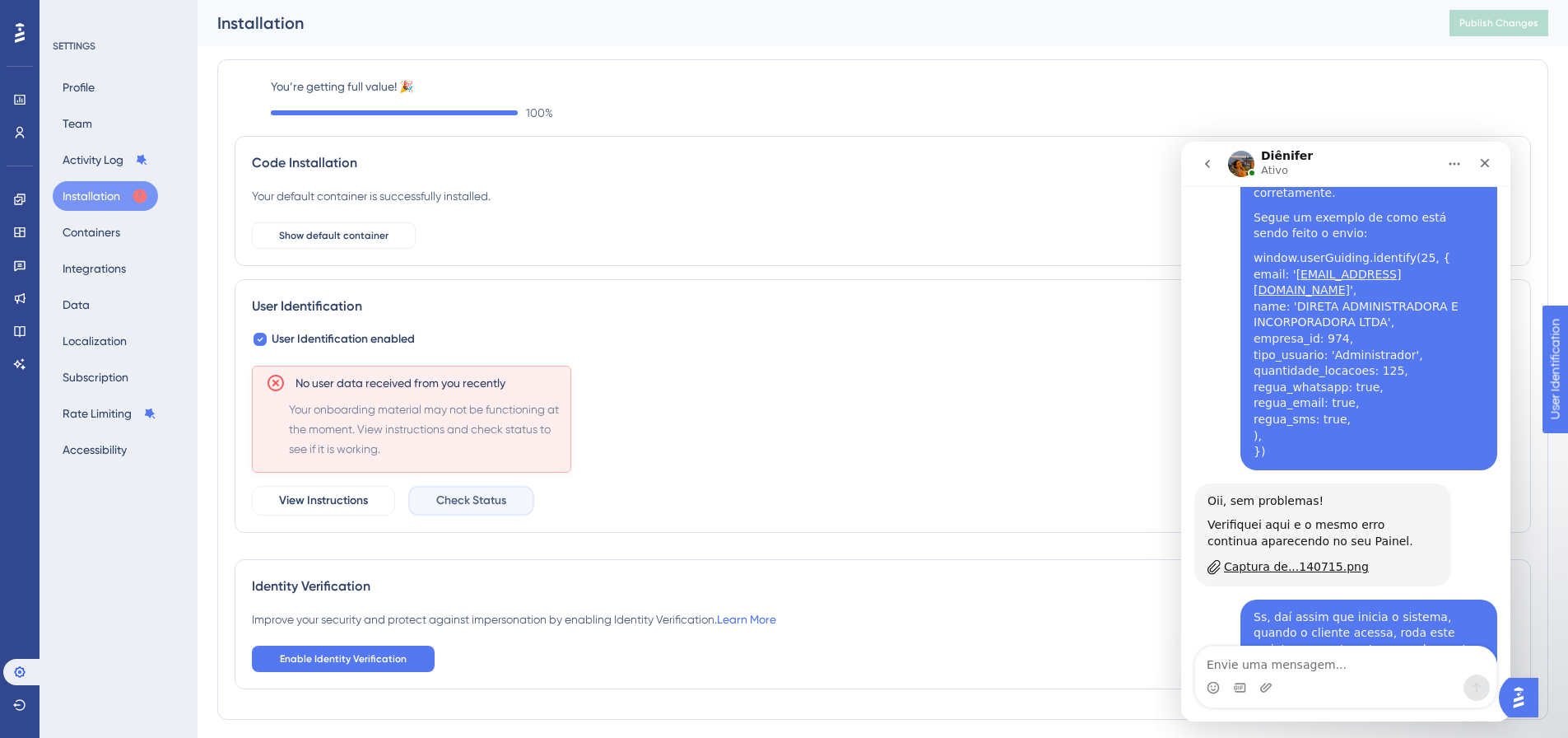
click at [446, 492] on span "Check Status" at bounding box center [471, 501] width 70 height 20
click at [763, 353] on div "User Identification enabled No user data received from you recently Your onboar…" at bounding box center [882, 422] width 1262 height 186
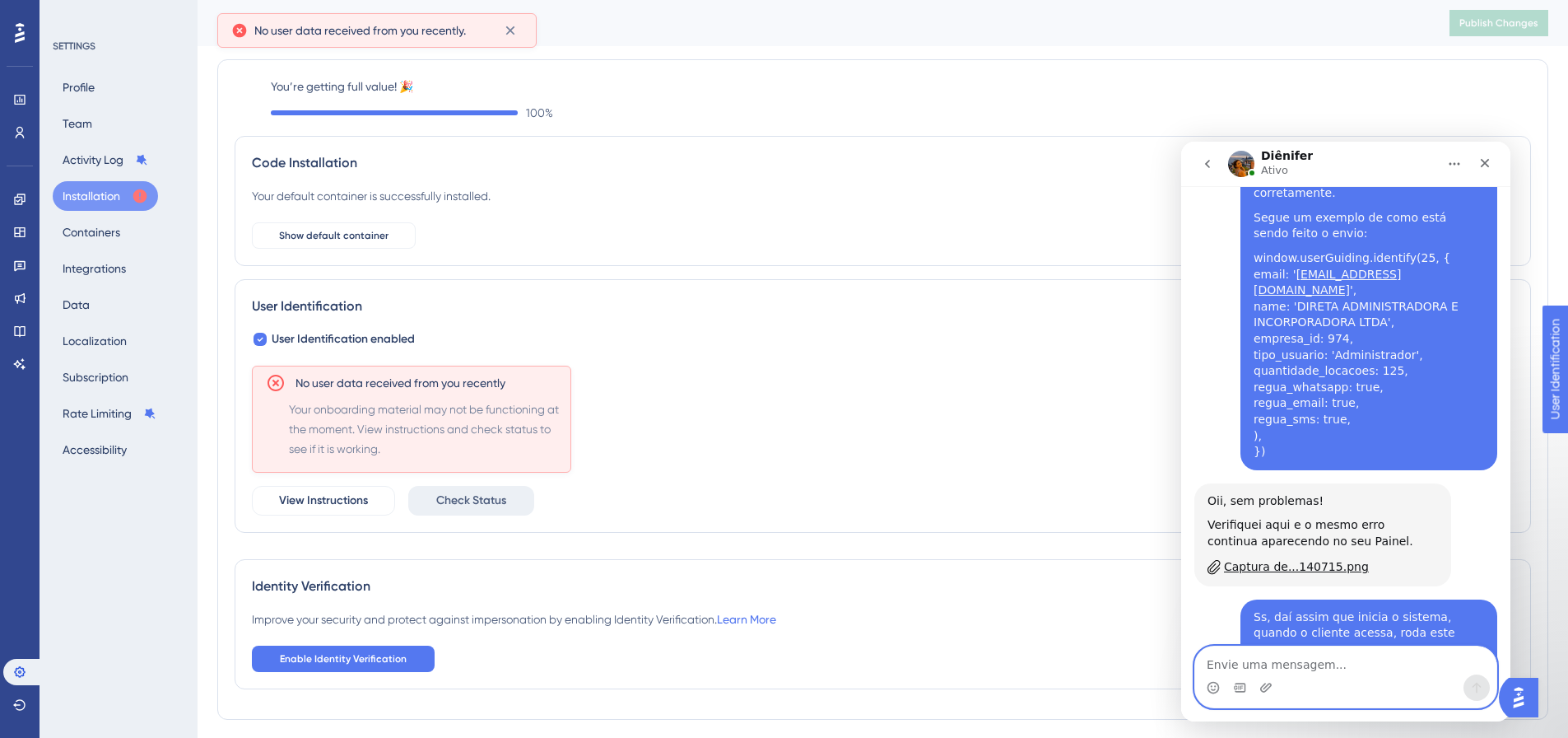
click at [1338, 668] on textarea "Envie uma mensagem..." at bounding box center [1345, 660] width 301 height 28
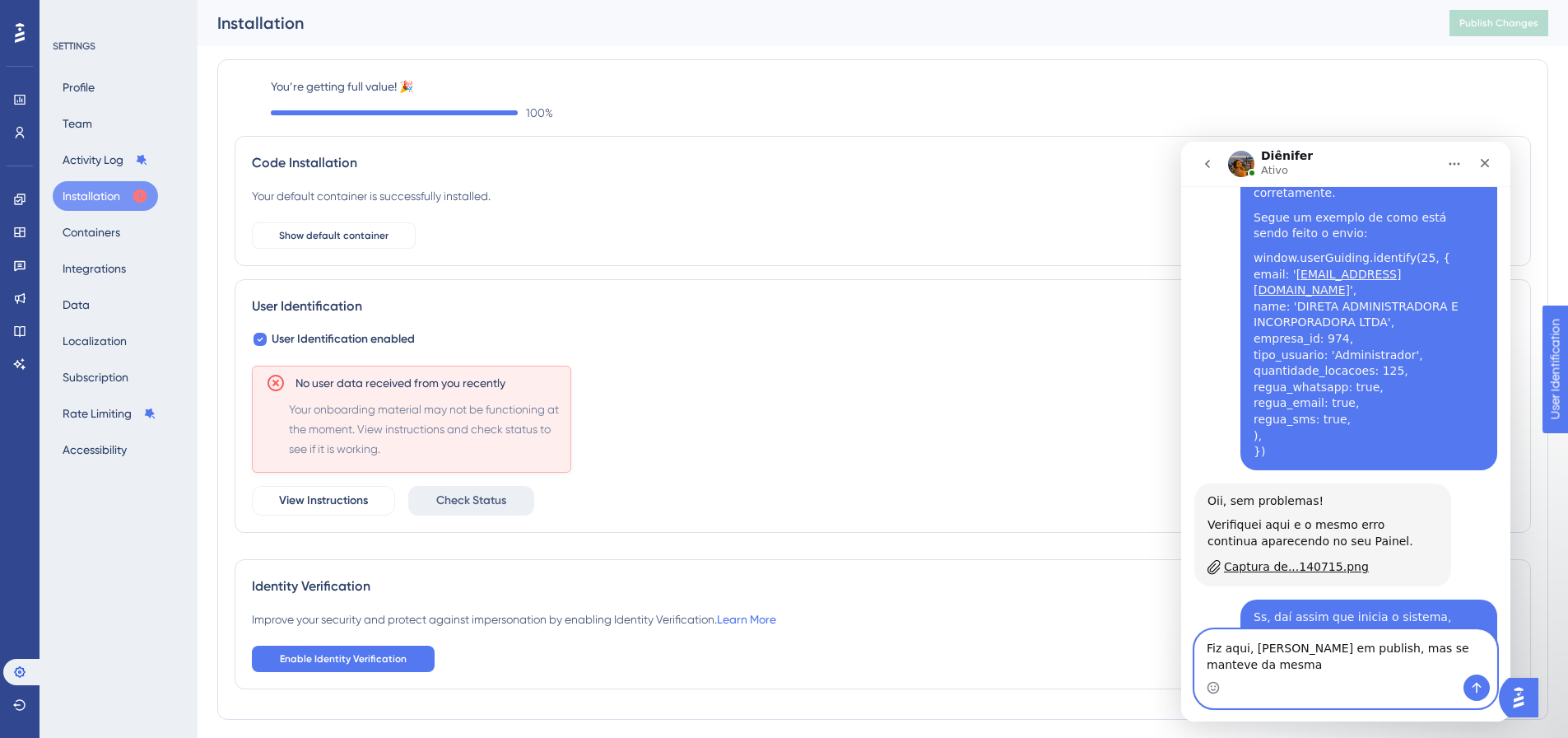
scroll to position [5426, 0]
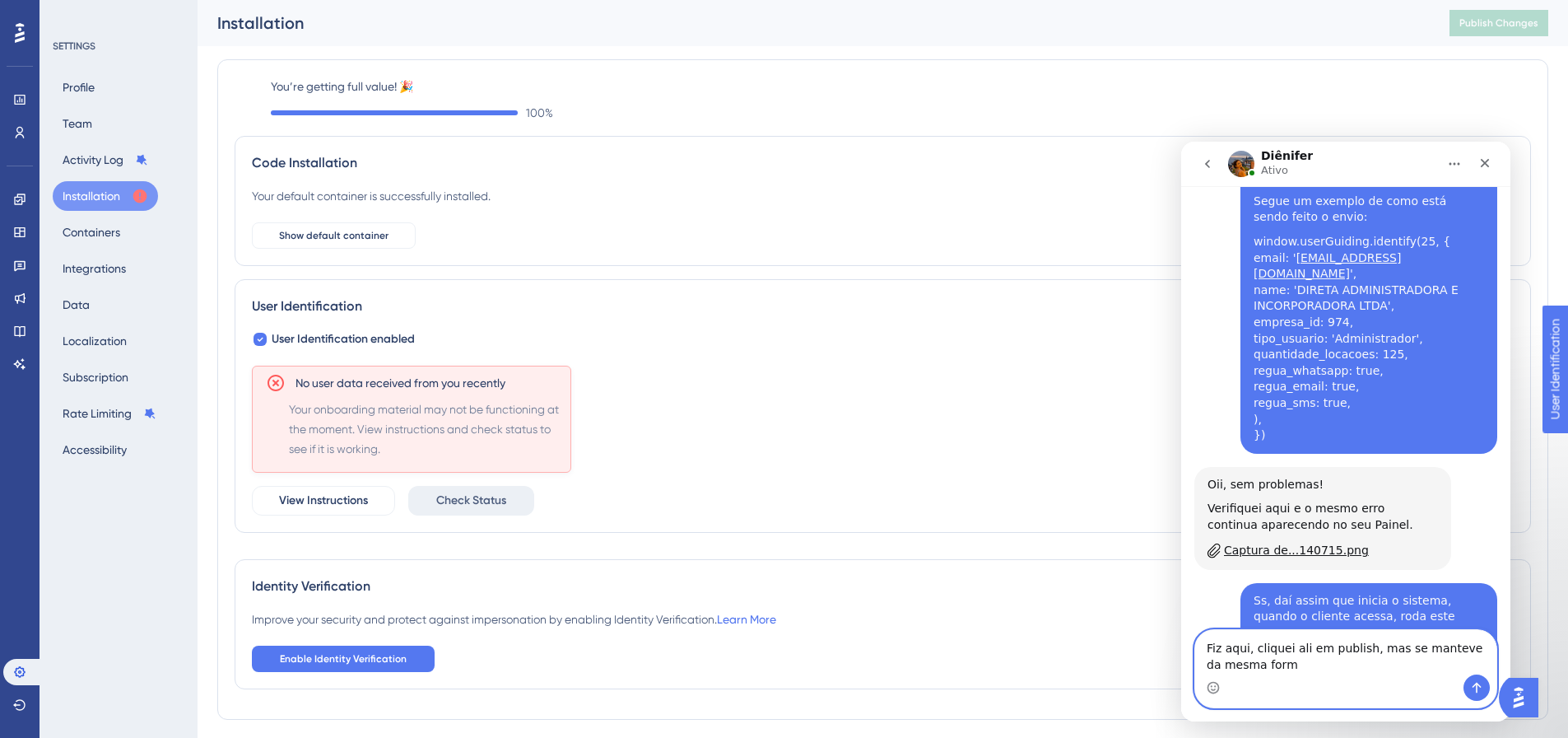
type textarea "Fiz aqui, cliquei ali em publish, mas se manteve da mesma forma"
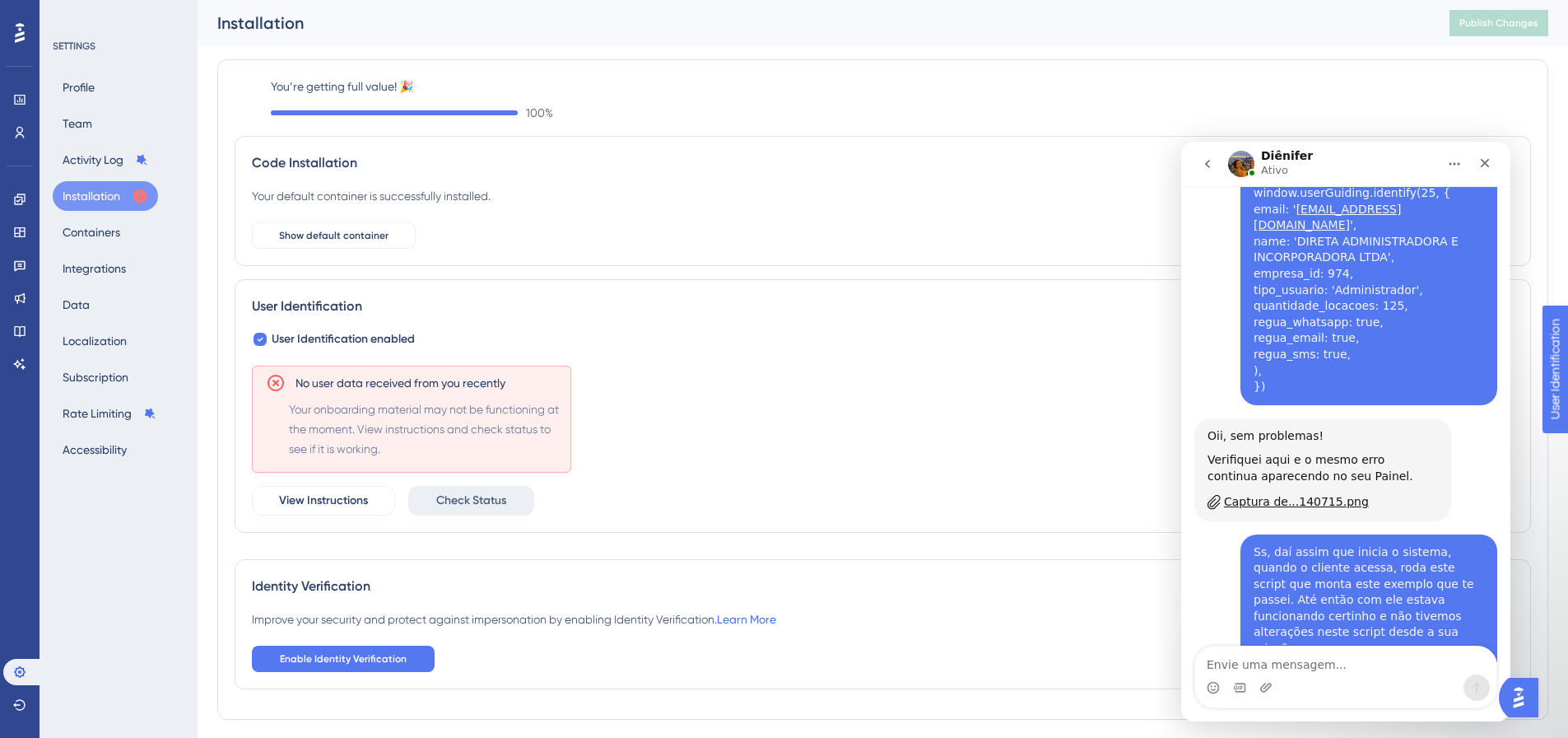
click at [816, 219] on div "Your default container is successfully installed. Show default container" at bounding box center [882, 216] width 1262 height 62
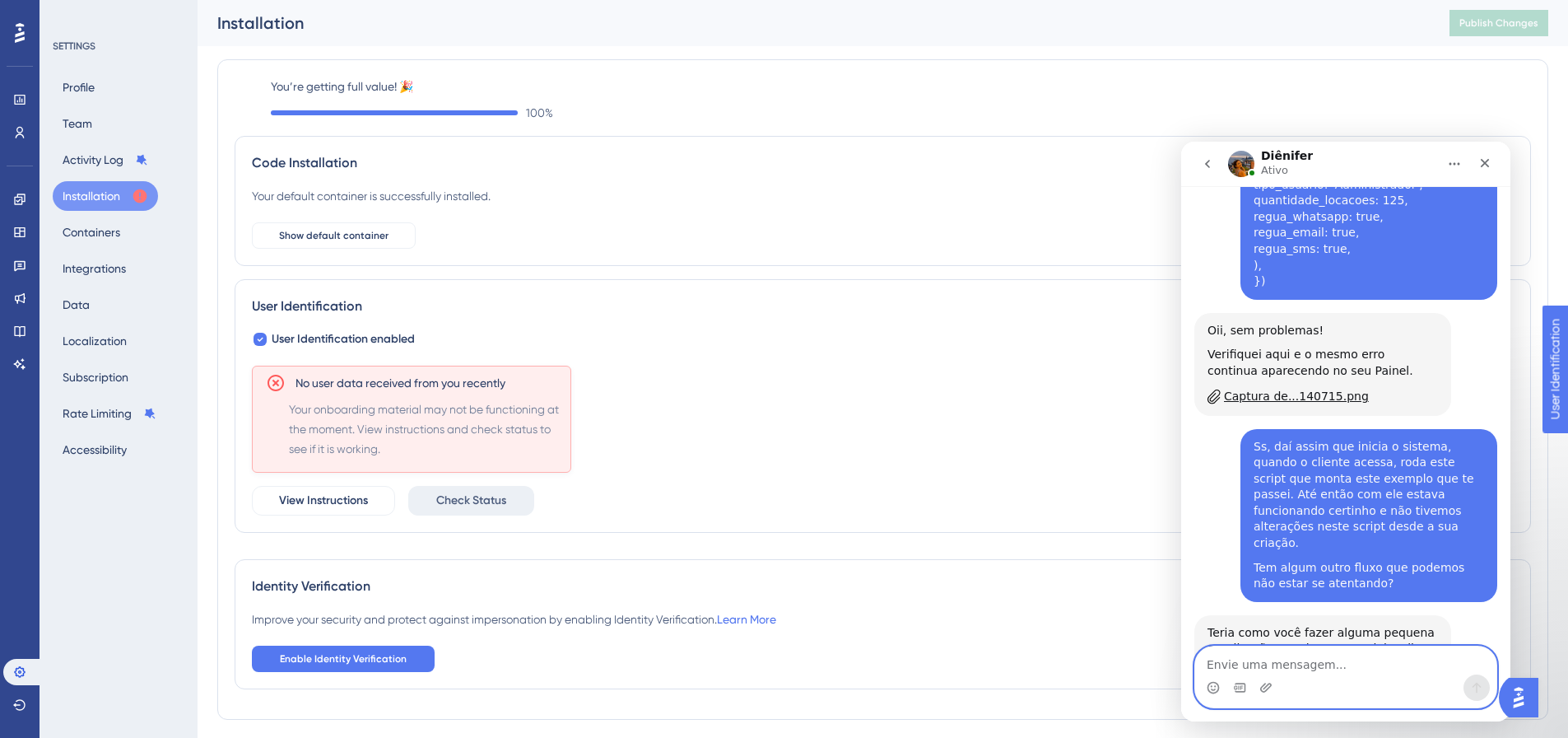
click at [1379, 672] on textarea "Envie uma mensagem..." at bounding box center [1345, 660] width 301 height 28
type textarea "Okay, muito obrigado"
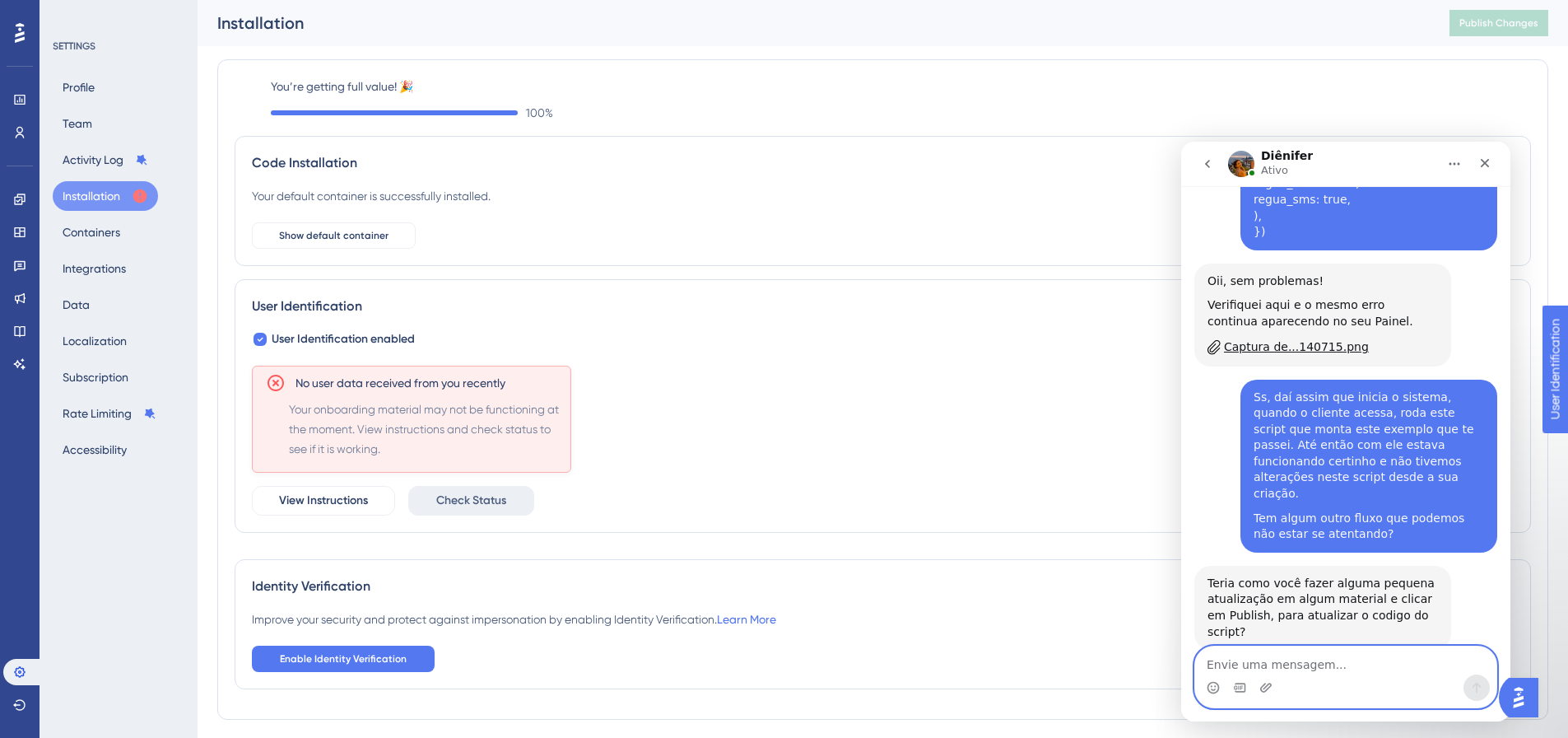
scroll to position [5678, 0]
